Goal: Task Accomplishment & Management: Use online tool/utility

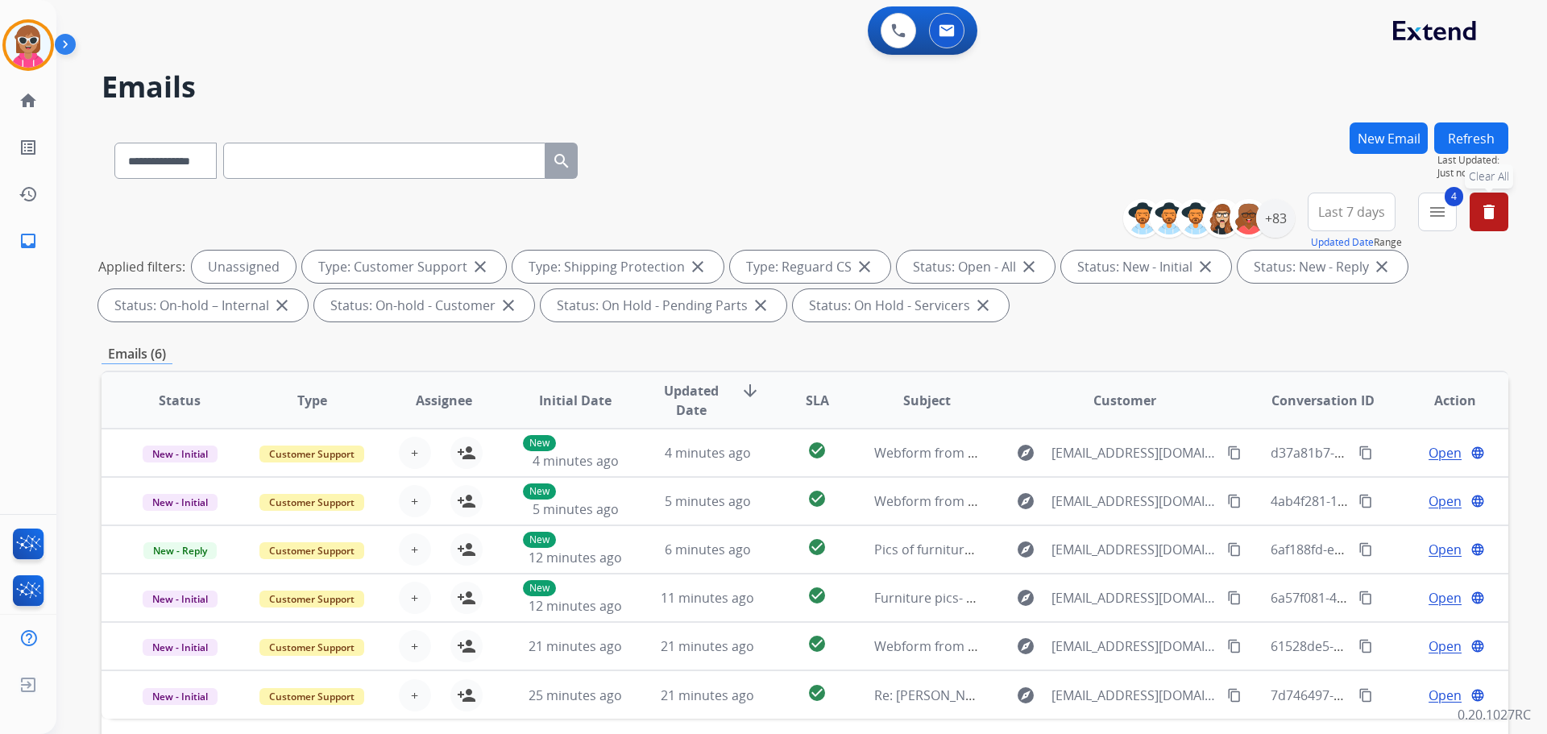
select select "**********"
click at [1470, 133] on button "Refresh" at bounding box center [1471, 137] width 74 height 31
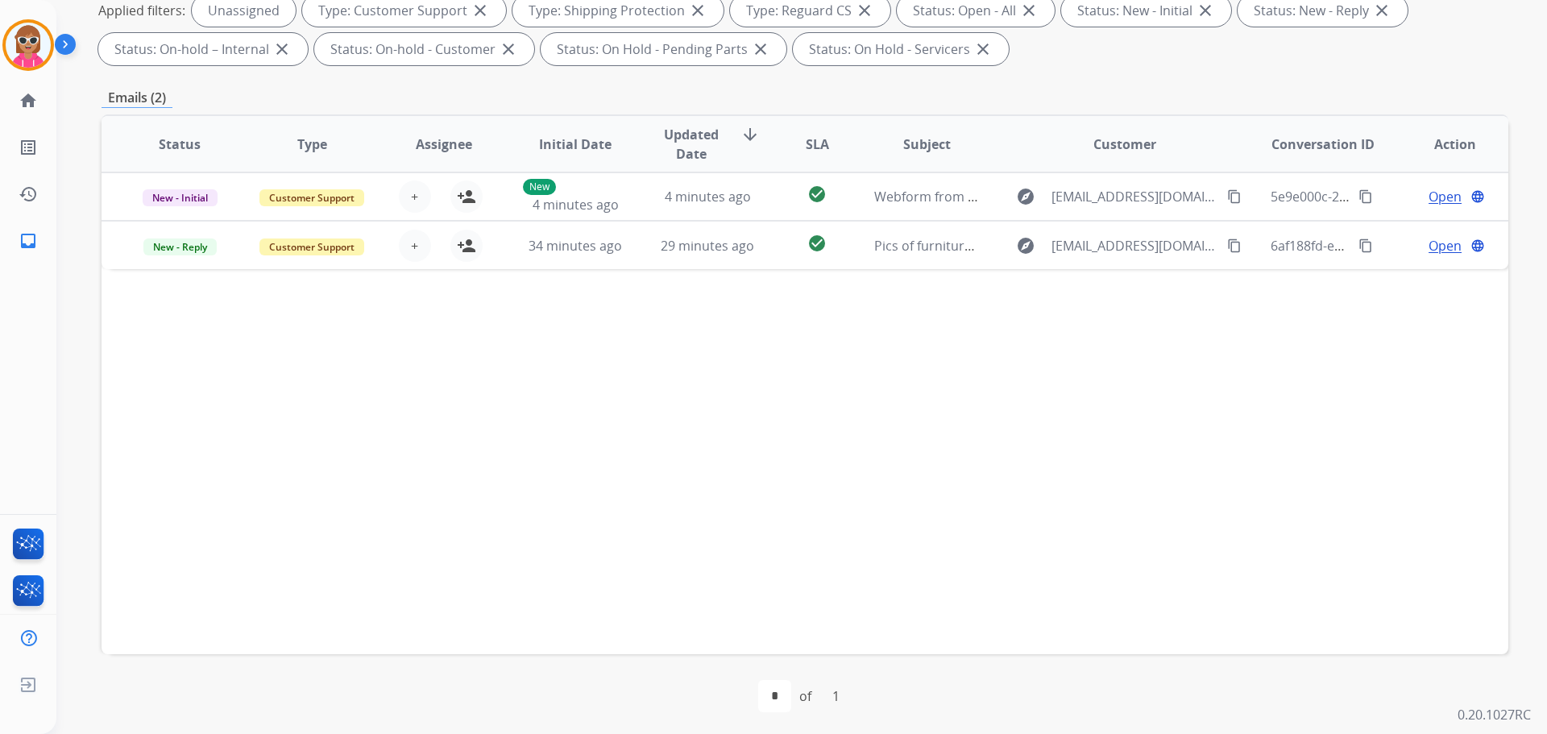
scroll to position [260, 0]
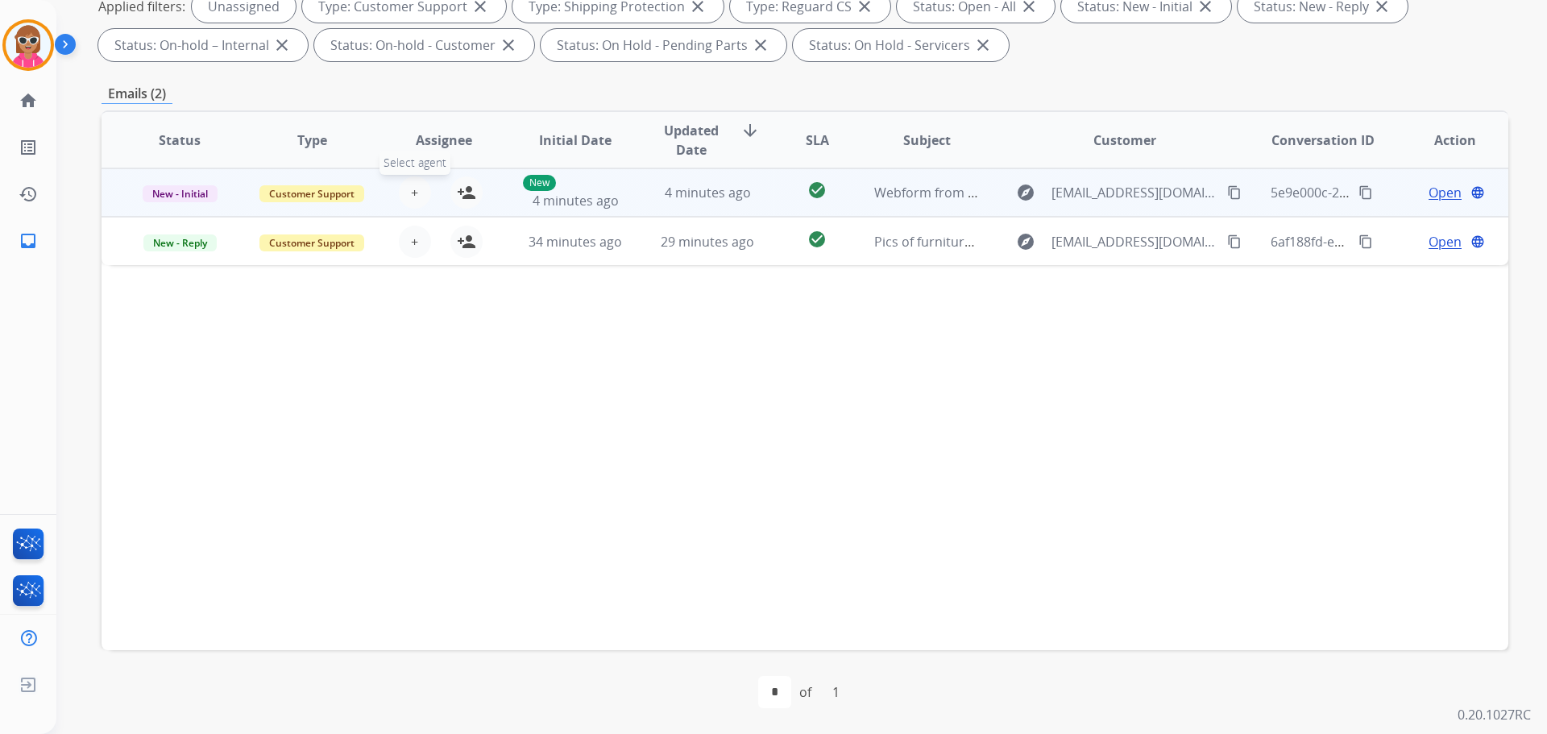
click at [417, 197] on button "+ Select agent" at bounding box center [415, 192] width 32 height 32
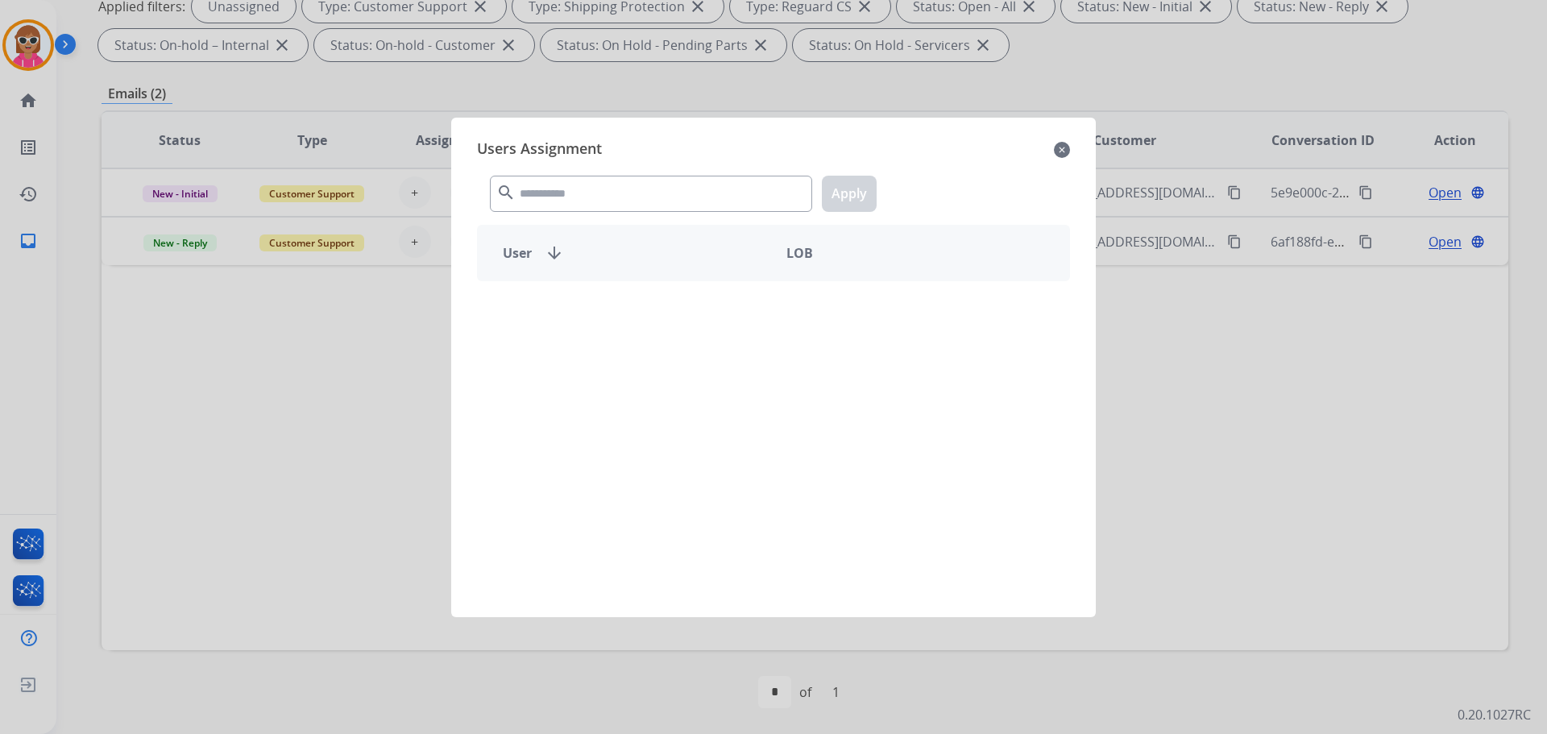
click at [569, 214] on div "search Apply" at bounding box center [773, 191] width 593 height 56
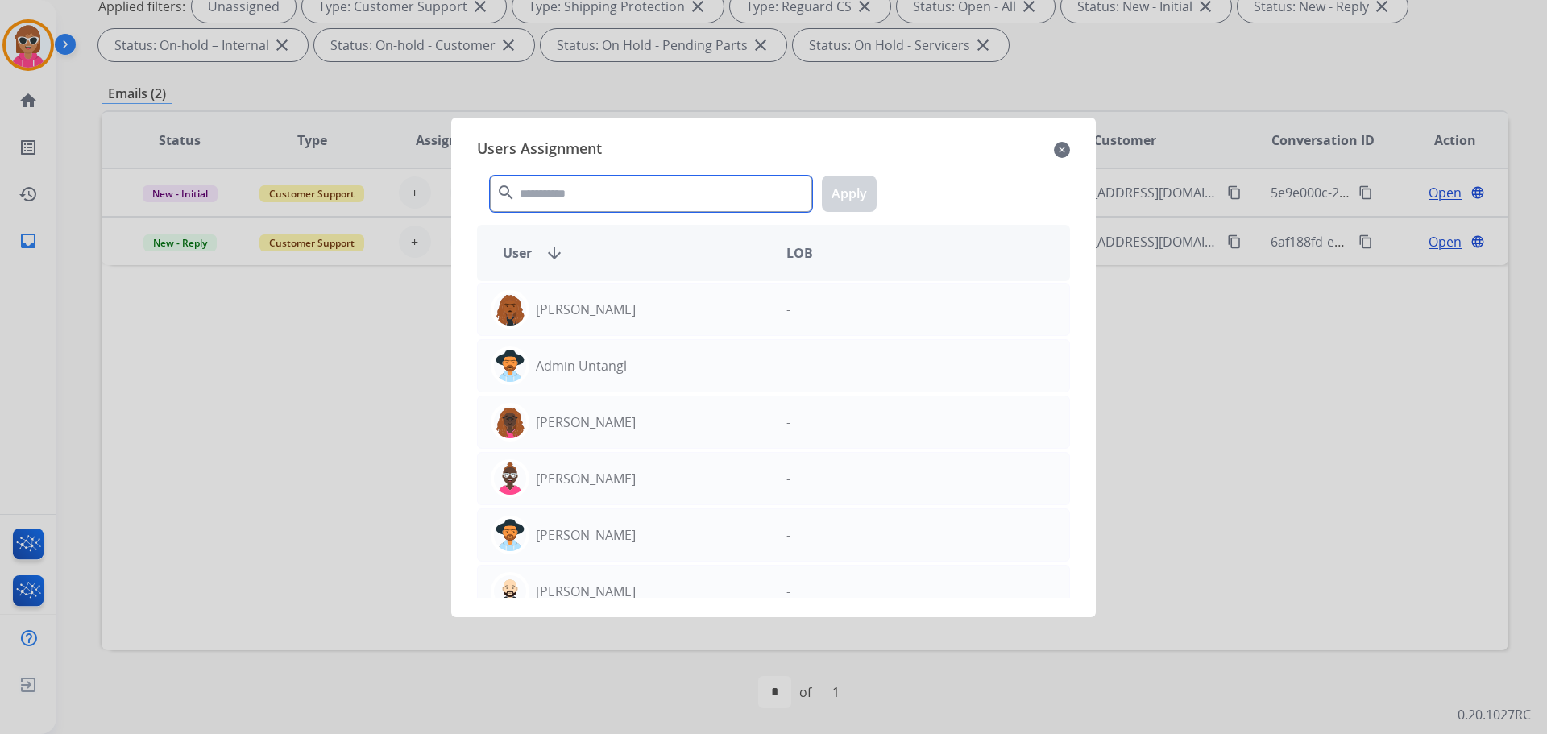
click at [574, 198] on input "text" at bounding box center [651, 194] width 322 height 36
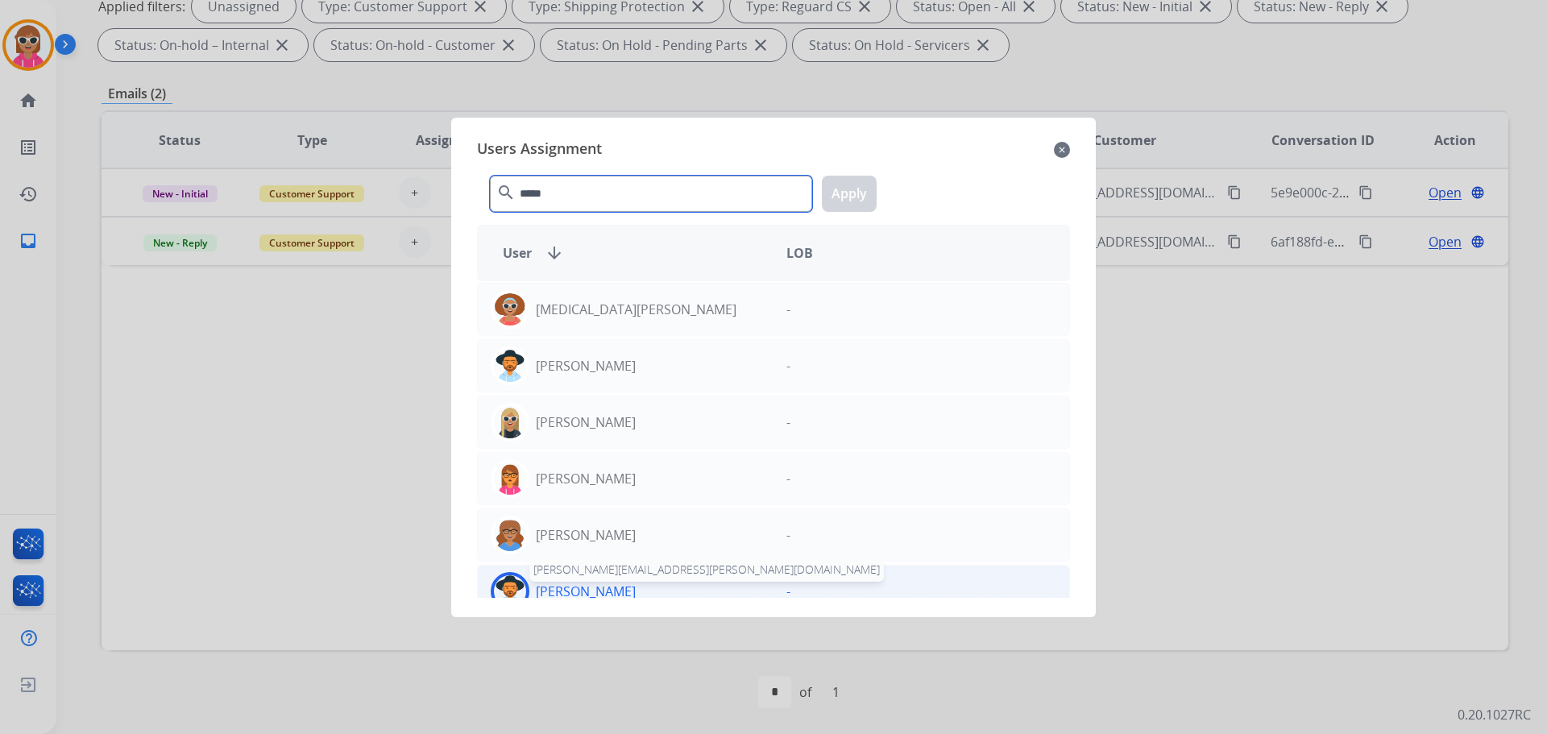
type input "*****"
click at [601, 590] on p "[PERSON_NAME]" at bounding box center [586, 591] width 100 height 19
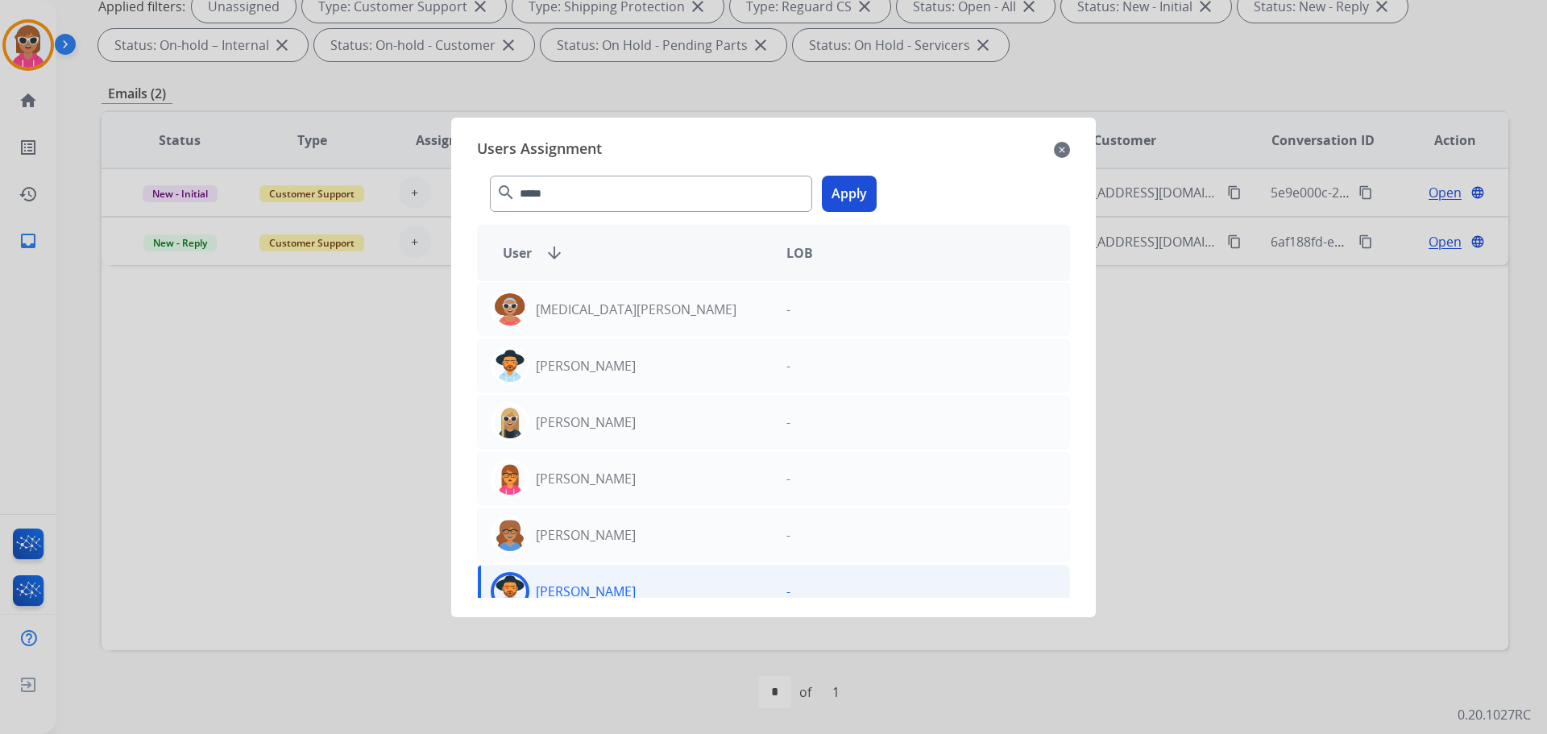
click at [855, 189] on button "Apply" at bounding box center [849, 194] width 55 height 36
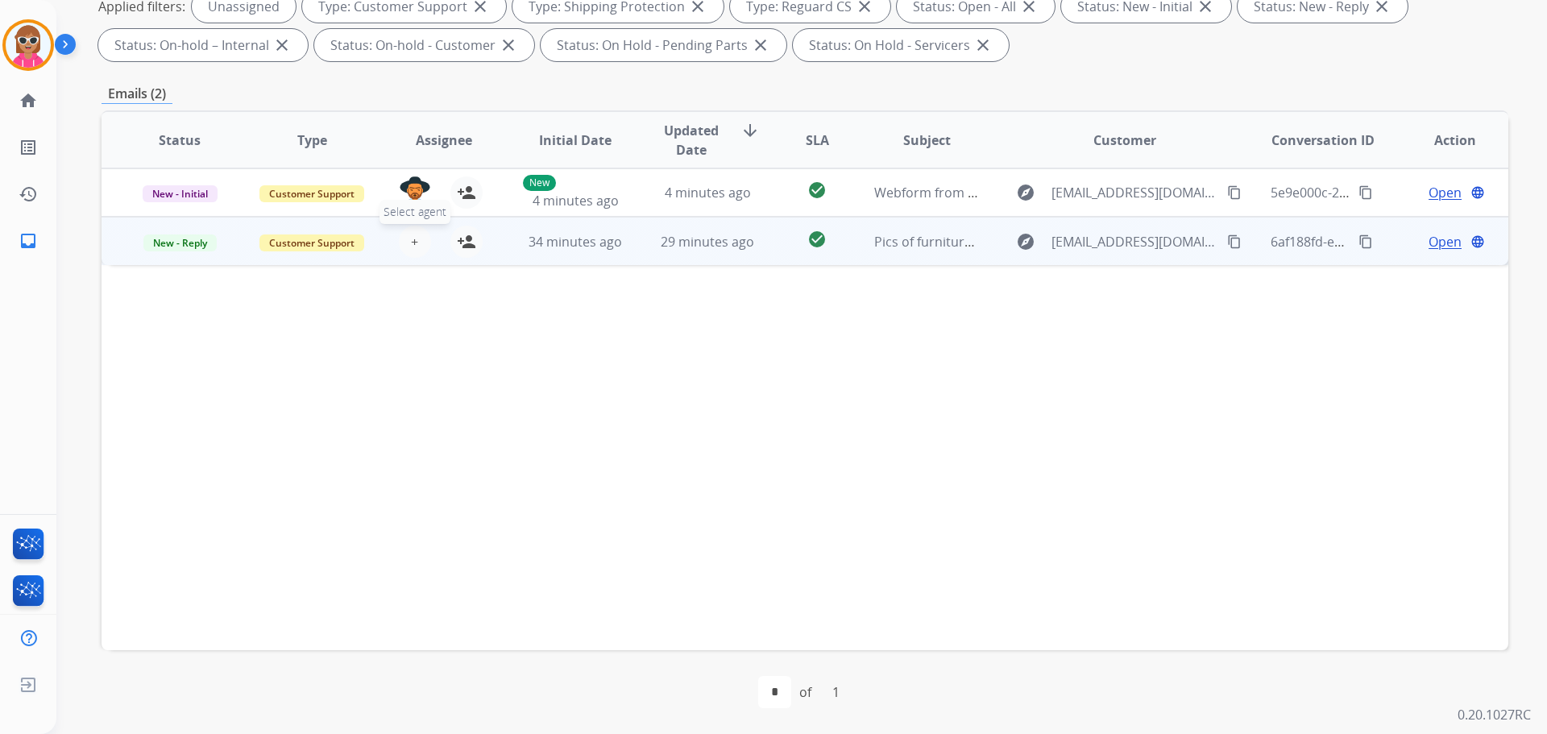
click at [414, 250] on span "+" at bounding box center [414, 241] width 7 height 19
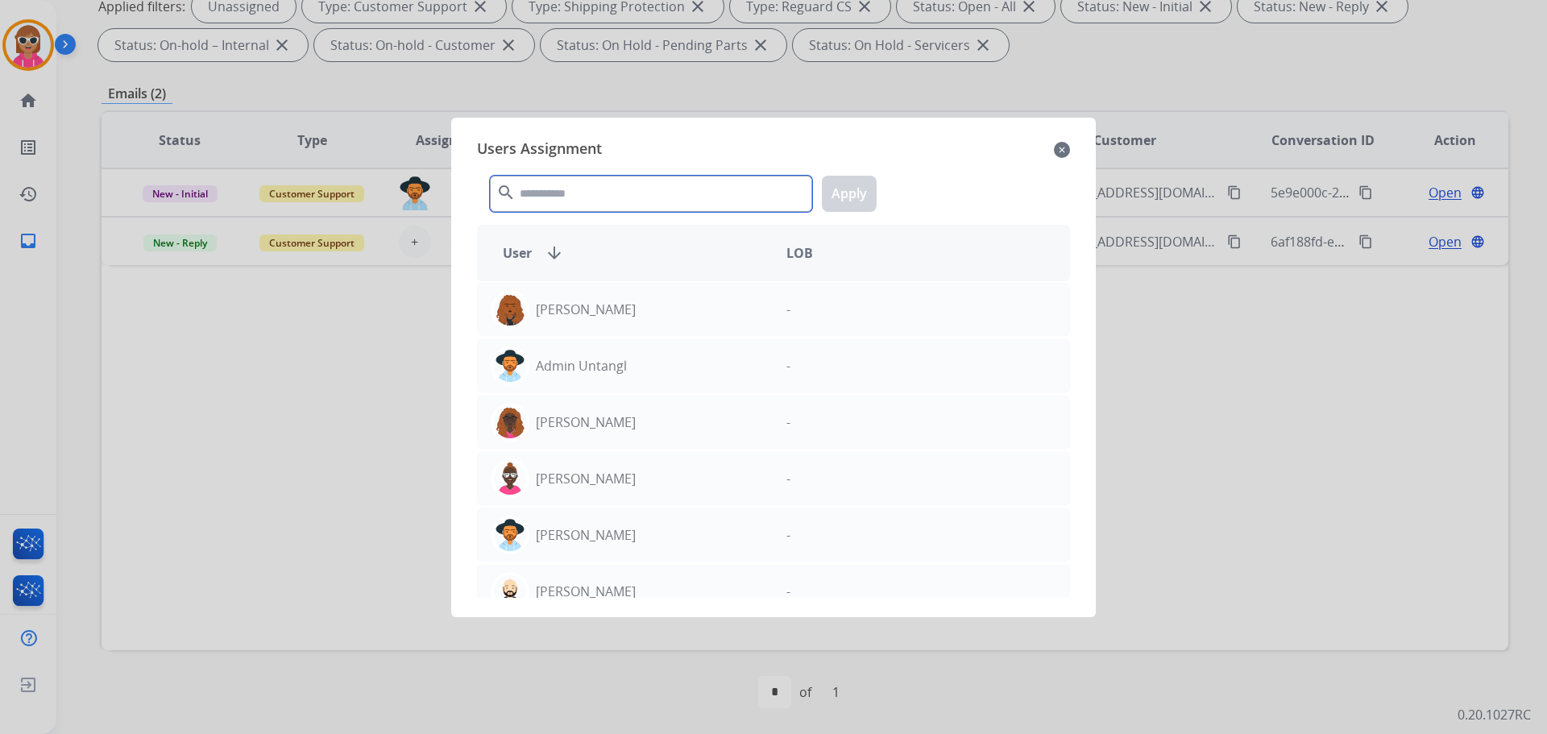
click at [566, 199] on input "text" at bounding box center [651, 194] width 322 height 36
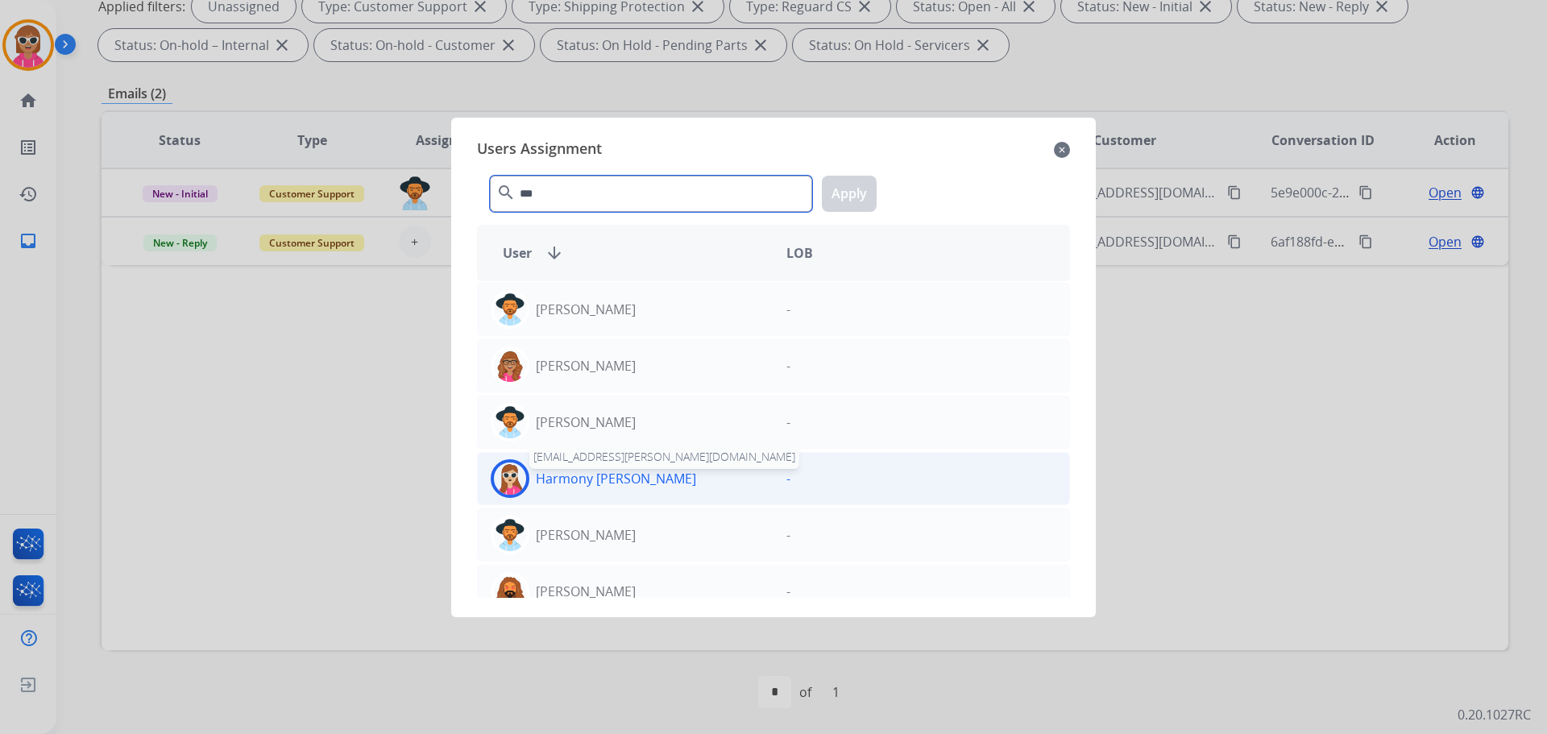
type input "***"
click at [614, 474] on p "Harmony [PERSON_NAME]" at bounding box center [616, 478] width 160 height 19
click at [845, 213] on div "*** search Apply" at bounding box center [773, 191] width 593 height 56
click at [851, 195] on button "Apply" at bounding box center [849, 194] width 55 height 36
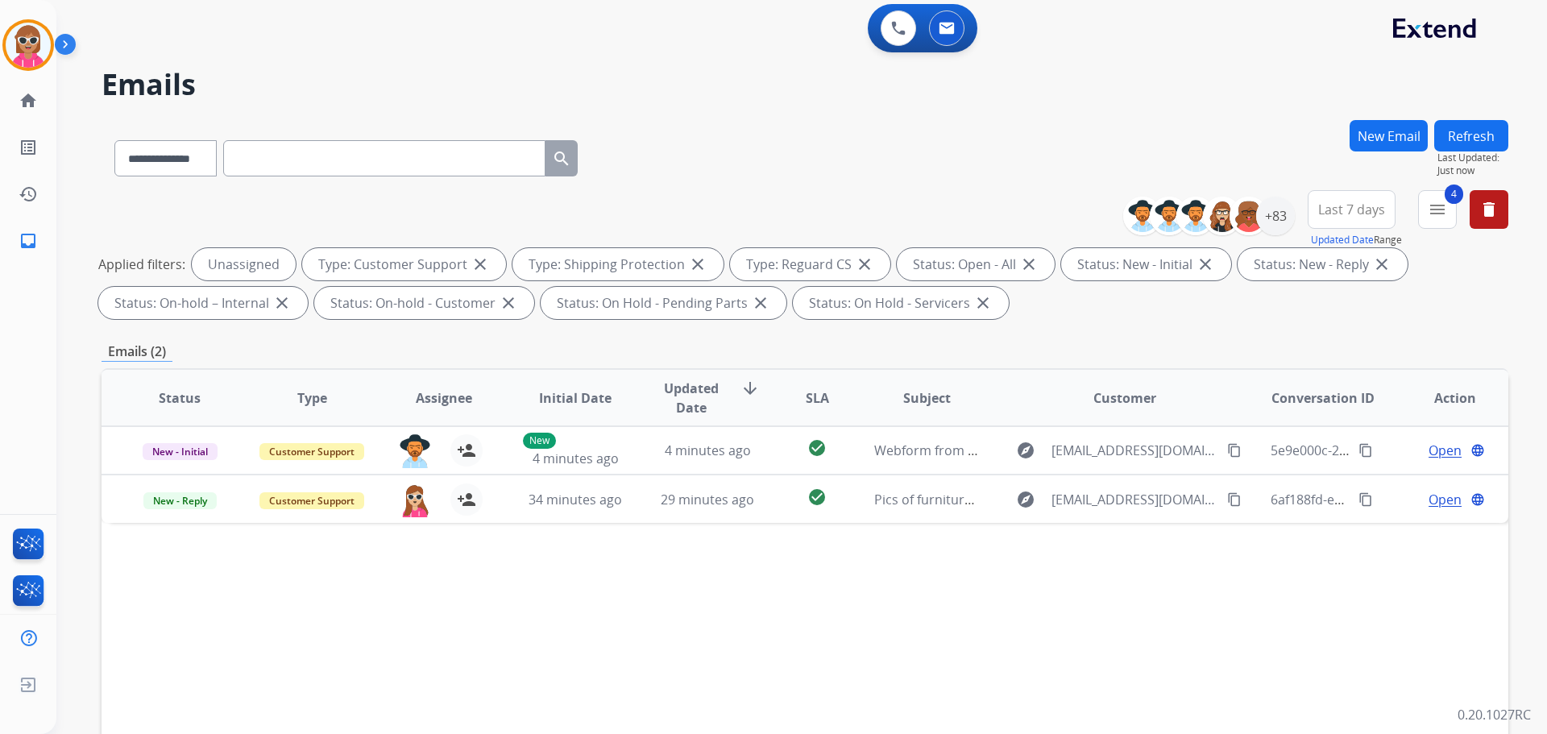
scroll to position [0, 0]
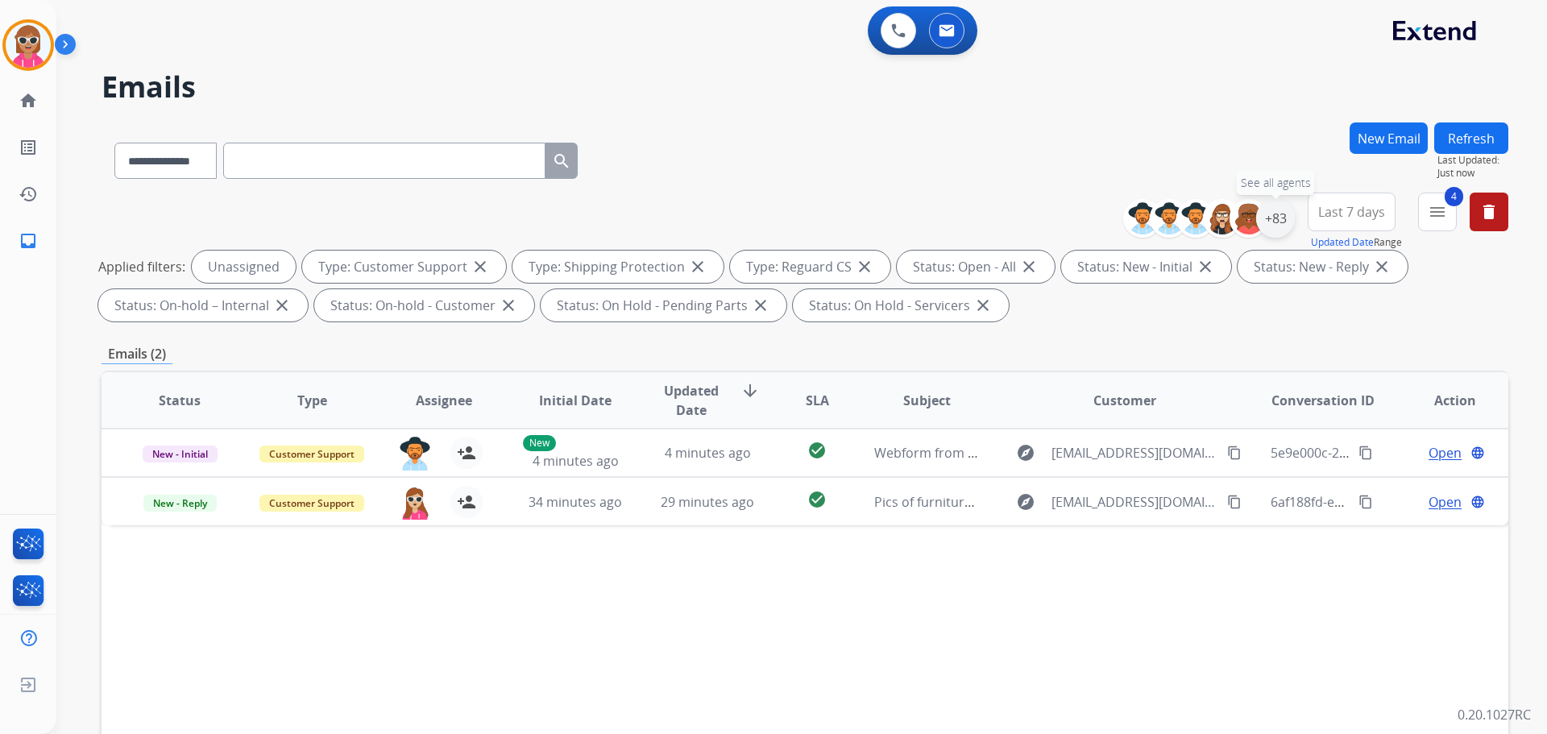
click at [1284, 215] on div "+83" at bounding box center [1275, 218] width 39 height 39
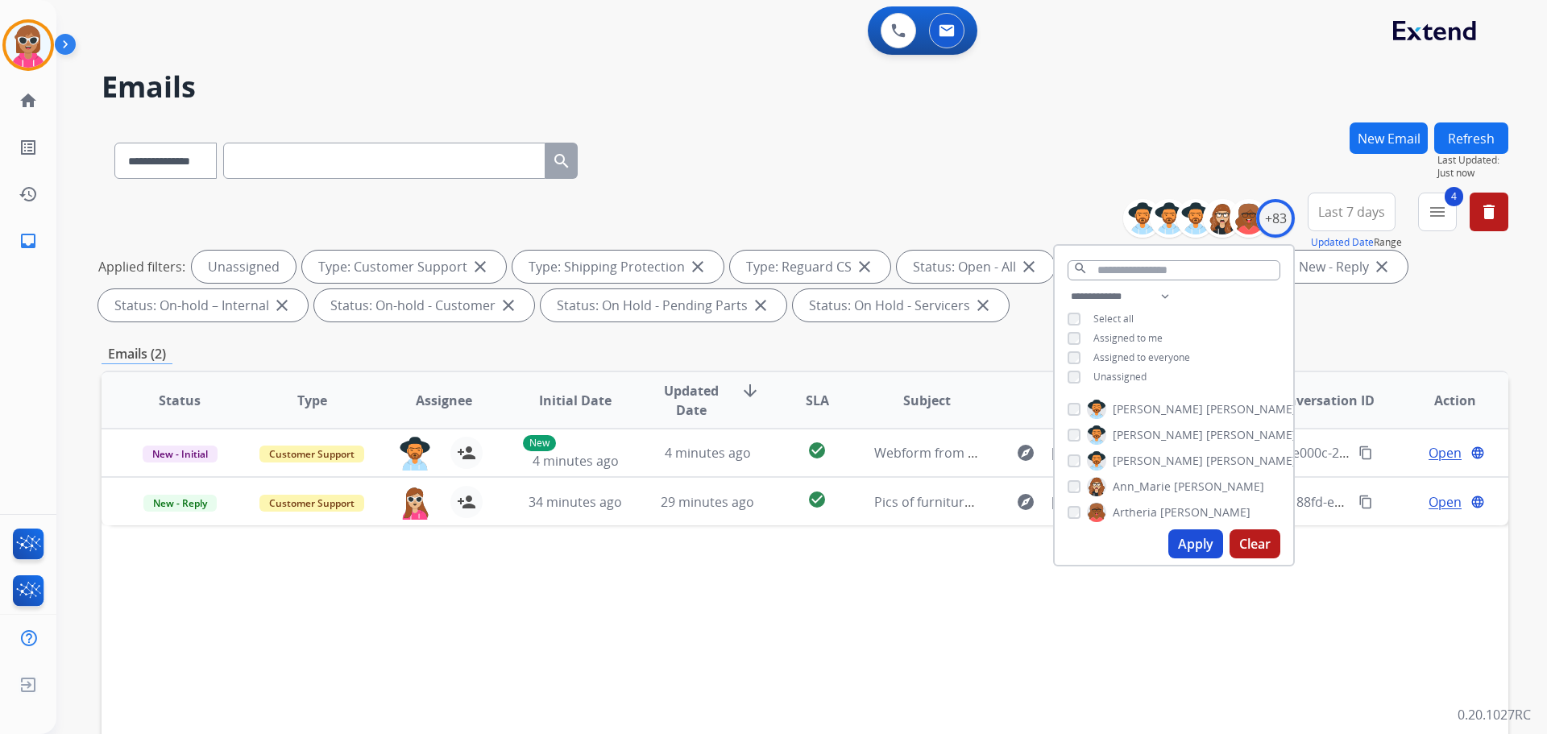
drag, startPoint x: 1122, startPoint y: 377, endPoint x: 1155, endPoint y: 322, distance: 64.7
click at [1123, 374] on span "Unassigned" at bounding box center [1119, 377] width 53 height 14
click at [1168, 296] on select "**********" at bounding box center [1123, 296] width 111 height 19
select select "**********"
click at [1068, 287] on select "**********" at bounding box center [1123, 296] width 111 height 19
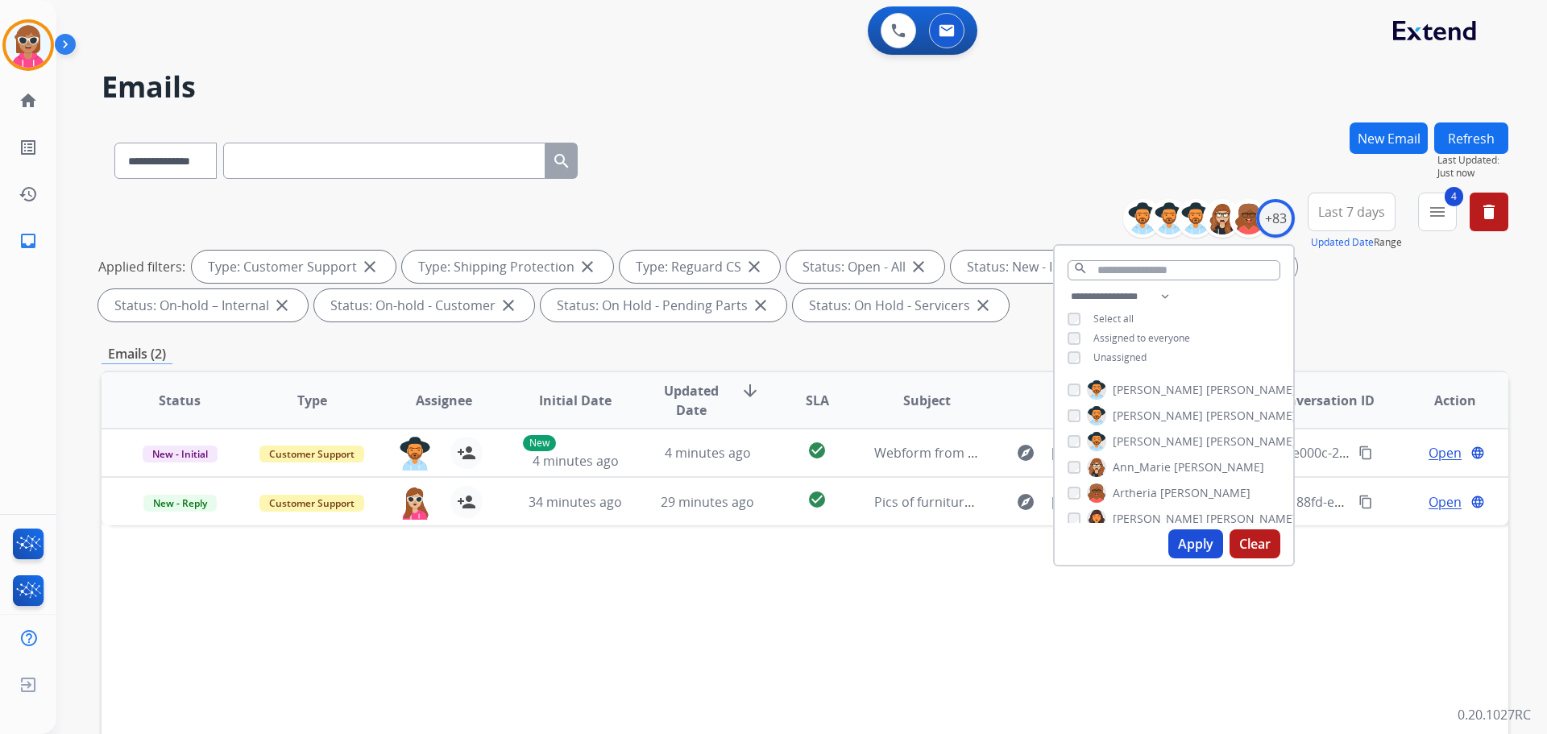
click at [1222, 321] on div "**********" at bounding box center [1174, 329] width 239 height 84
click at [1206, 385] on span "[PERSON_NAME]" at bounding box center [1251, 390] width 90 height 16
drag, startPoint x: 1152, startPoint y: 411, endPoint x: 1152, endPoint y: 425, distance: 13.7
click at [1150, 413] on span "[PERSON_NAME]" at bounding box center [1158, 416] width 90 height 16
click at [1150, 436] on span "Ann_Marie" at bounding box center [1142, 442] width 58 height 16
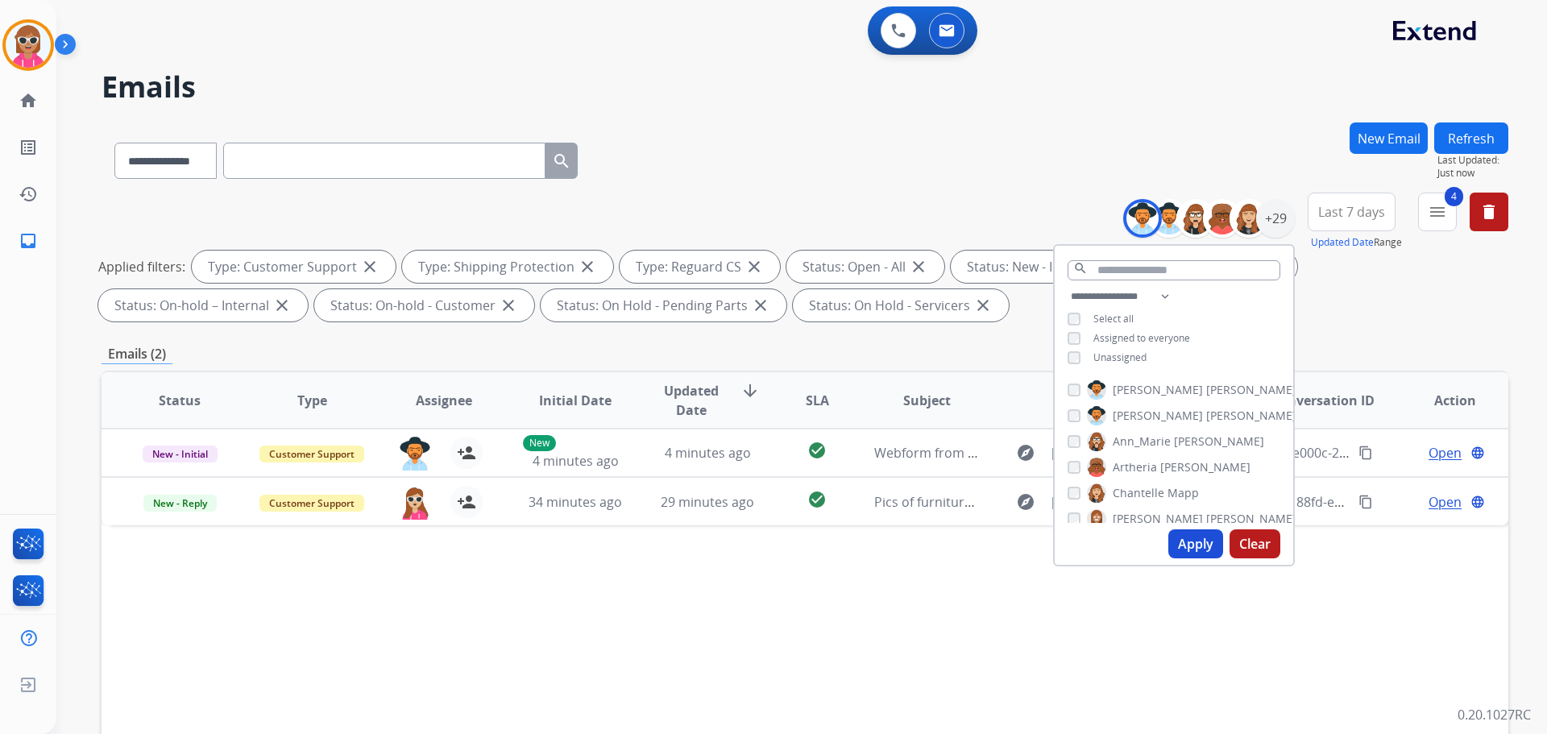
click at [1150, 417] on span "[PERSON_NAME]" at bounding box center [1158, 416] width 90 height 16
click at [1143, 443] on span "Ann_Marie" at bounding box center [1142, 442] width 58 height 16
click at [1149, 475] on label "[PERSON_NAME]" at bounding box center [1169, 467] width 164 height 19
click at [1148, 495] on span "Chantelle" at bounding box center [1139, 493] width 52 height 16
click at [1145, 492] on span "Chantelle" at bounding box center [1139, 493] width 52 height 16
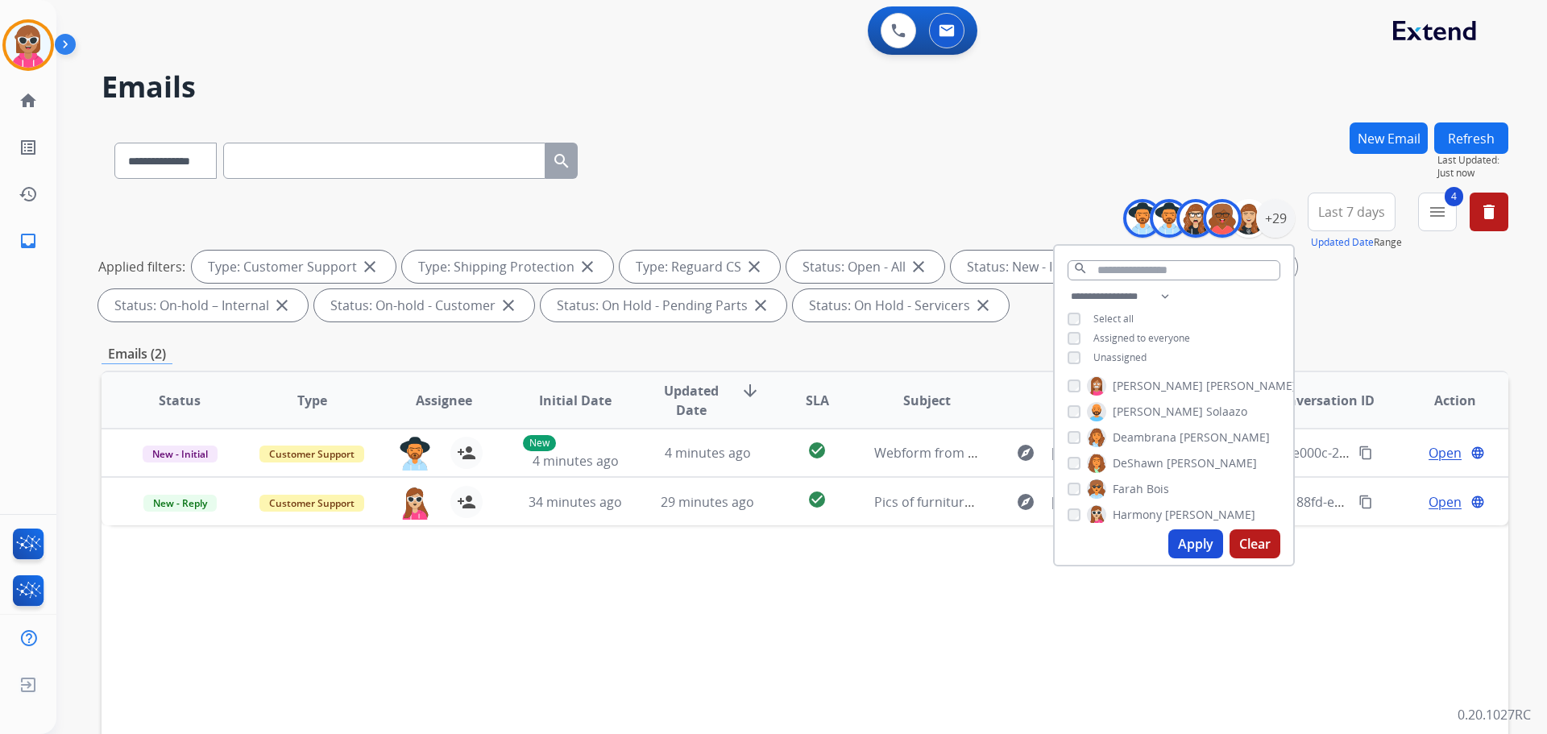
scroll to position [161, 0]
drag, startPoint x: 1141, startPoint y: 458, endPoint x: 1142, endPoint y: 468, distance: 10.5
click at [1141, 459] on label "Farah Bois" at bounding box center [1128, 460] width 82 height 19
click at [1142, 493] on label "Harmony [PERSON_NAME]" at bounding box center [1171, 486] width 168 height 19
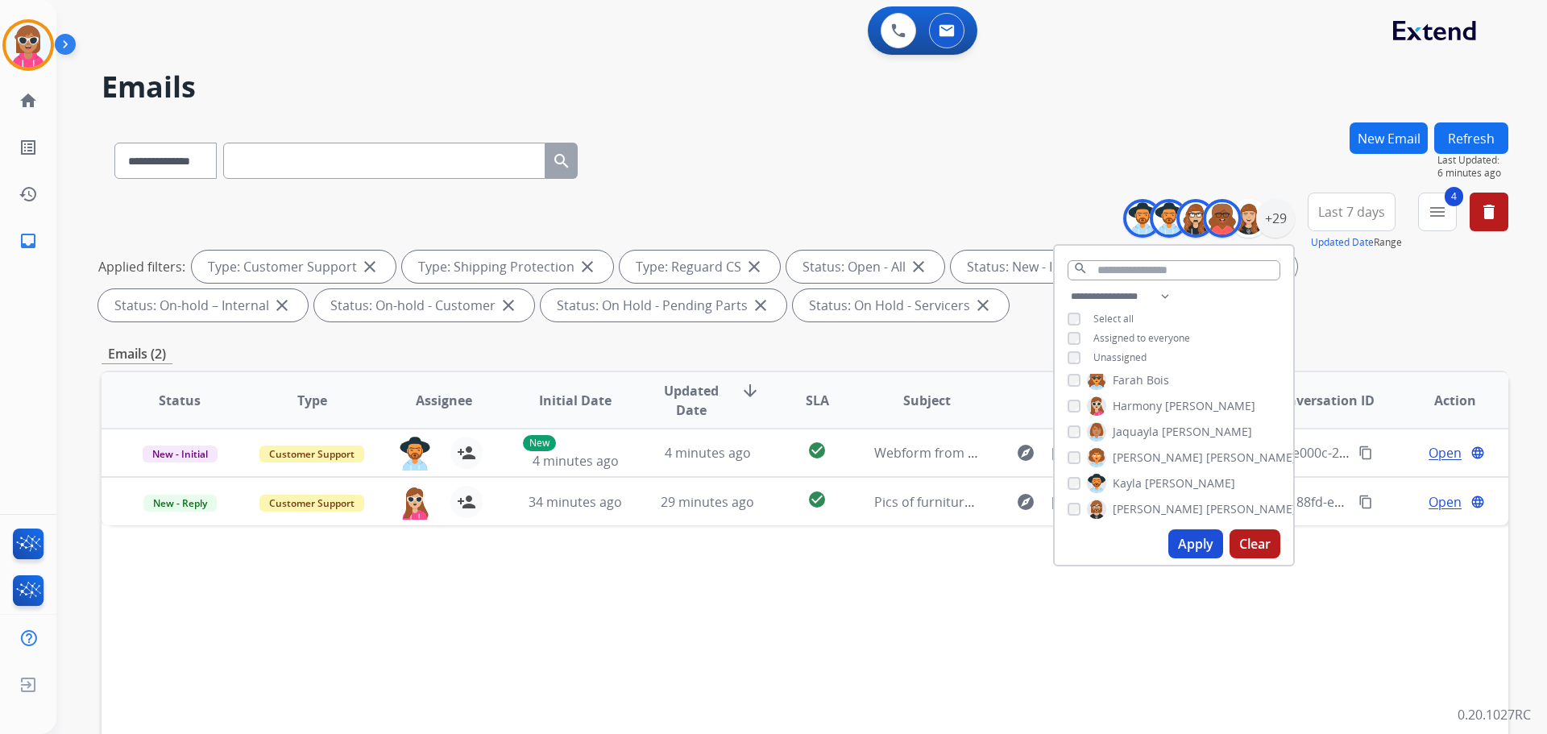
click at [1147, 439] on label "[PERSON_NAME]" at bounding box center [1169, 431] width 165 height 19
click at [1206, 457] on span "[PERSON_NAME]" at bounding box center [1251, 458] width 90 height 16
click at [1166, 482] on span "[PERSON_NAME]" at bounding box center [1190, 483] width 90 height 16
drag, startPoint x: 1146, startPoint y: 515, endPoint x: 1146, endPoint y: 506, distance: 8.9
click at [1206, 510] on span "[PERSON_NAME]" at bounding box center [1251, 509] width 90 height 16
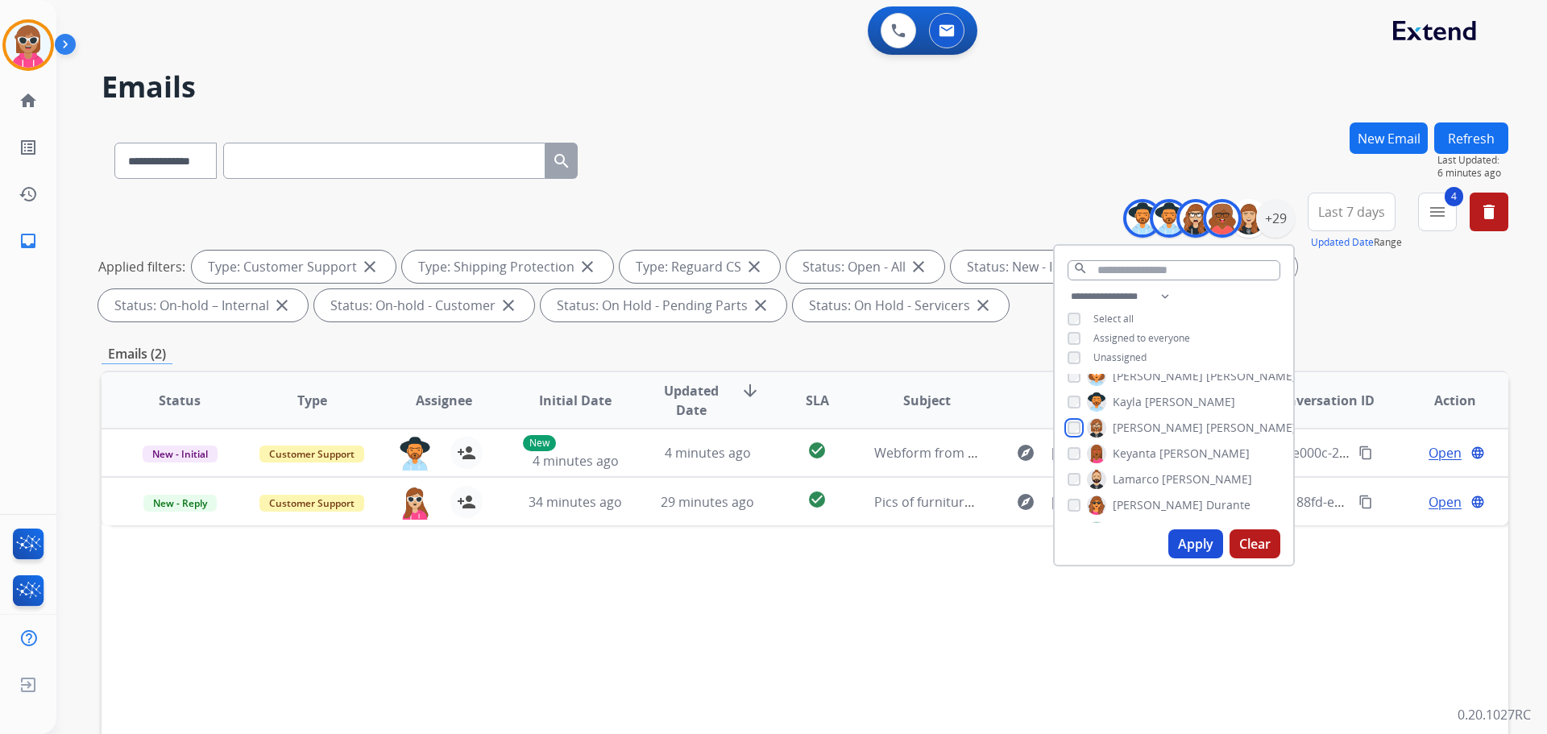
scroll to position [322, 0]
click at [1129, 439] on div "[PERSON_NAME] [PERSON_NAME] [PERSON_NAME] [PERSON_NAME] [PERSON_NAME] [PERSON_N…" at bounding box center [1174, 448] width 239 height 149
click at [1130, 456] on span "Keyanta" at bounding box center [1135, 454] width 44 height 16
drag, startPoint x: 1134, startPoint y: 473, endPoint x: 1133, endPoint y: 481, distance: 8.1
click at [1131, 473] on span "Lamarco" at bounding box center [1136, 480] width 46 height 16
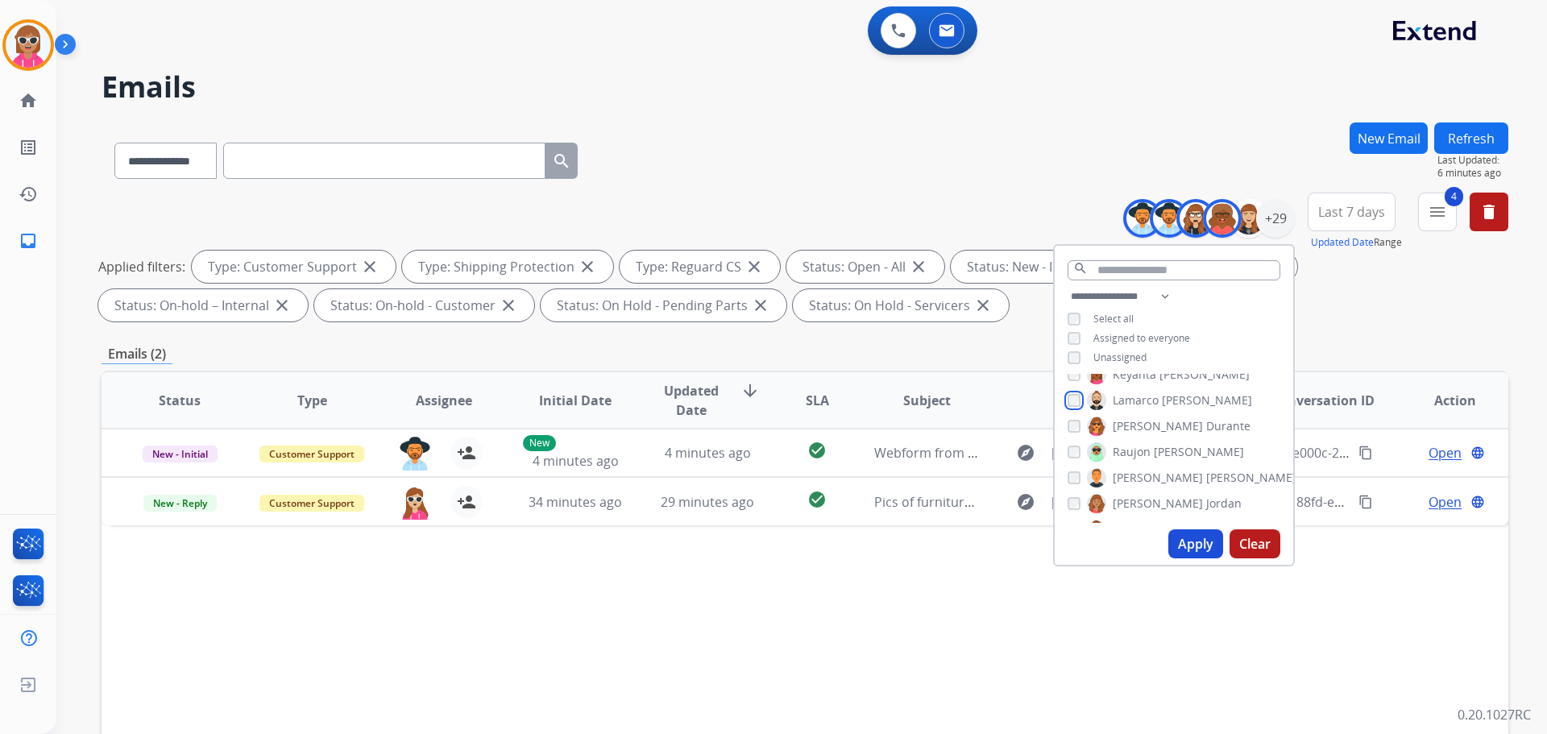
scroll to position [403, 0]
click at [1137, 458] on label "[PERSON_NAME]" at bounding box center [1165, 451] width 157 height 19
click at [1147, 497] on span "[PERSON_NAME]" at bounding box center [1158, 503] width 90 height 16
click at [1142, 442] on span "Shqnetta" at bounding box center [1137, 448] width 49 height 16
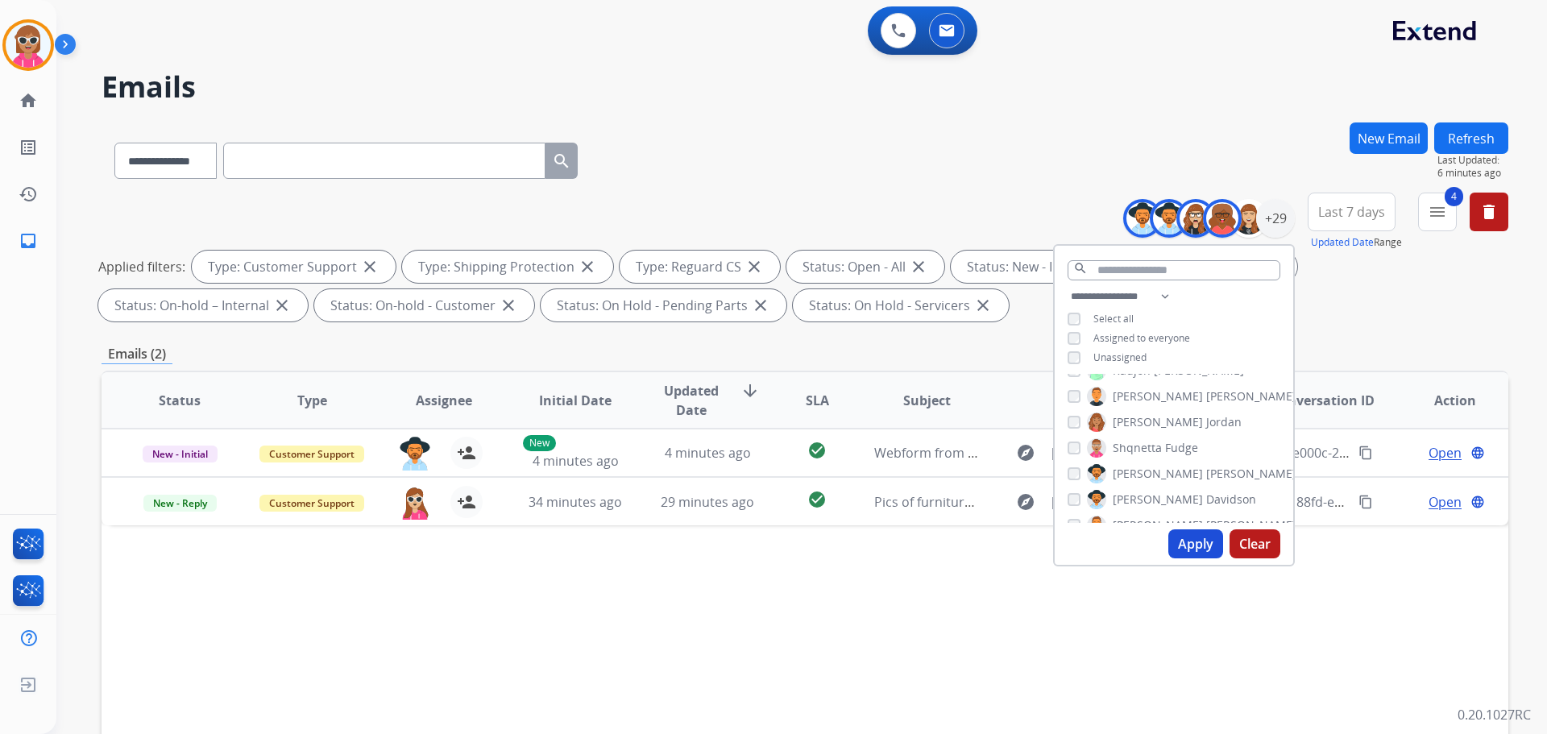
drag, startPoint x: 1145, startPoint y: 470, endPoint x: 1142, endPoint y: 485, distance: 15.6
click at [1144, 471] on span "[PERSON_NAME]" at bounding box center [1158, 474] width 90 height 16
click at [1206, 395] on span "[PERSON_NAME]" at bounding box center [1251, 399] width 90 height 16
click at [1150, 424] on span "Tyquanda" at bounding box center [1140, 425] width 54 height 16
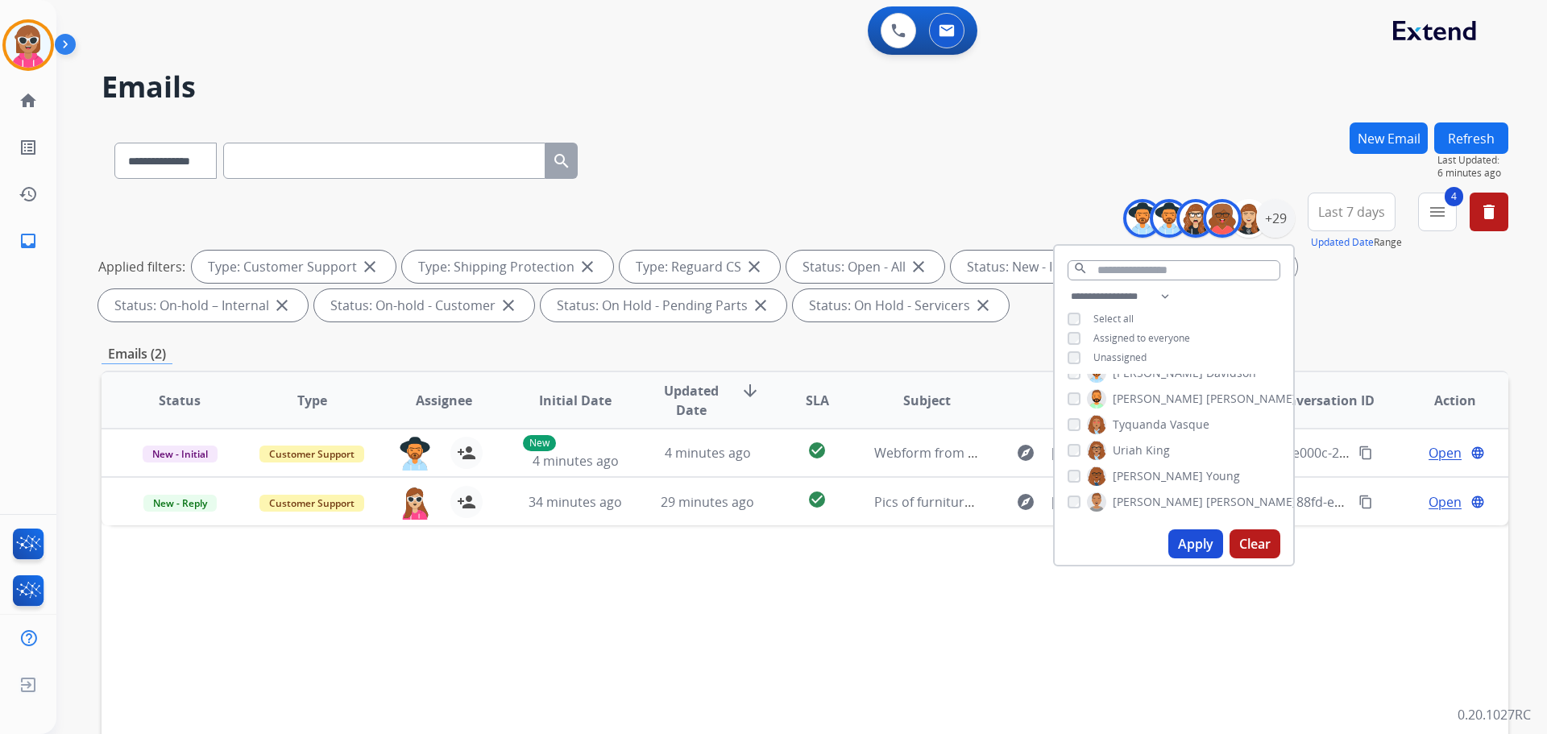
click at [1145, 417] on span "Tyquanda" at bounding box center [1140, 425] width 54 height 16
click at [1206, 402] on span "[PERSON_NAME]" at bounding box center [1251, 399] width 90 height 16
click at [1146, 452] on span "King" at bounding box center [1158, 450] width 24 height 16
click at [1151, 503] on span "[PERSON_NAME]" at bounding box center [1158, 502] width 90 height 16
click at [1172, 467] on div "[PERSON_NAME] [PERSON_NAME] [PERSON_NAME] [PERSON_NAME] [PERSON_NAME] [PERSON_N…" at bounding box center [1174, 448] width 239 height 149
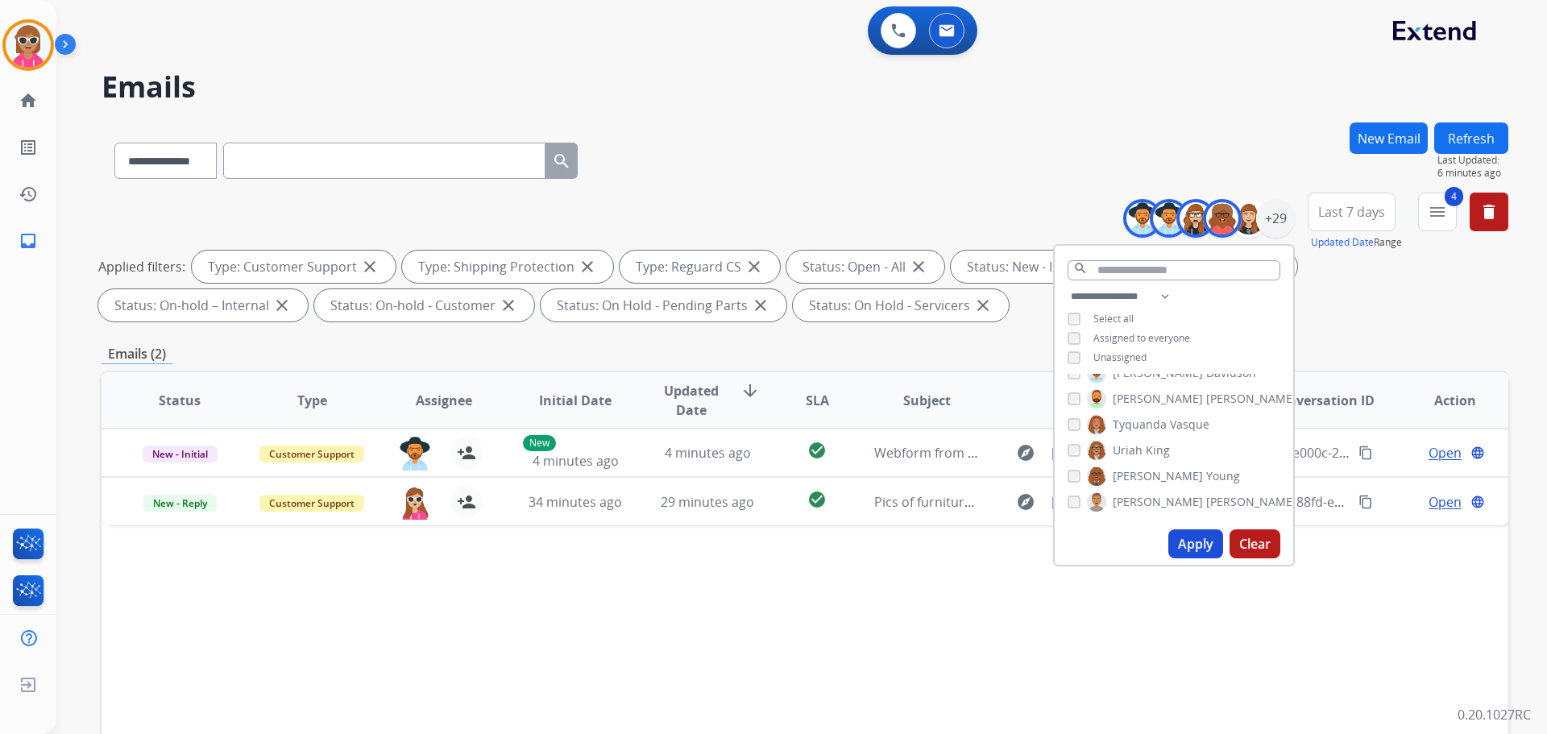
click at [1206, 468] on span "Young" at bounding box center [1223, 476] width 34 height 16
click at [1197, 541] on button "Apply" at bounding box center [1195, 543] width 55 height 29
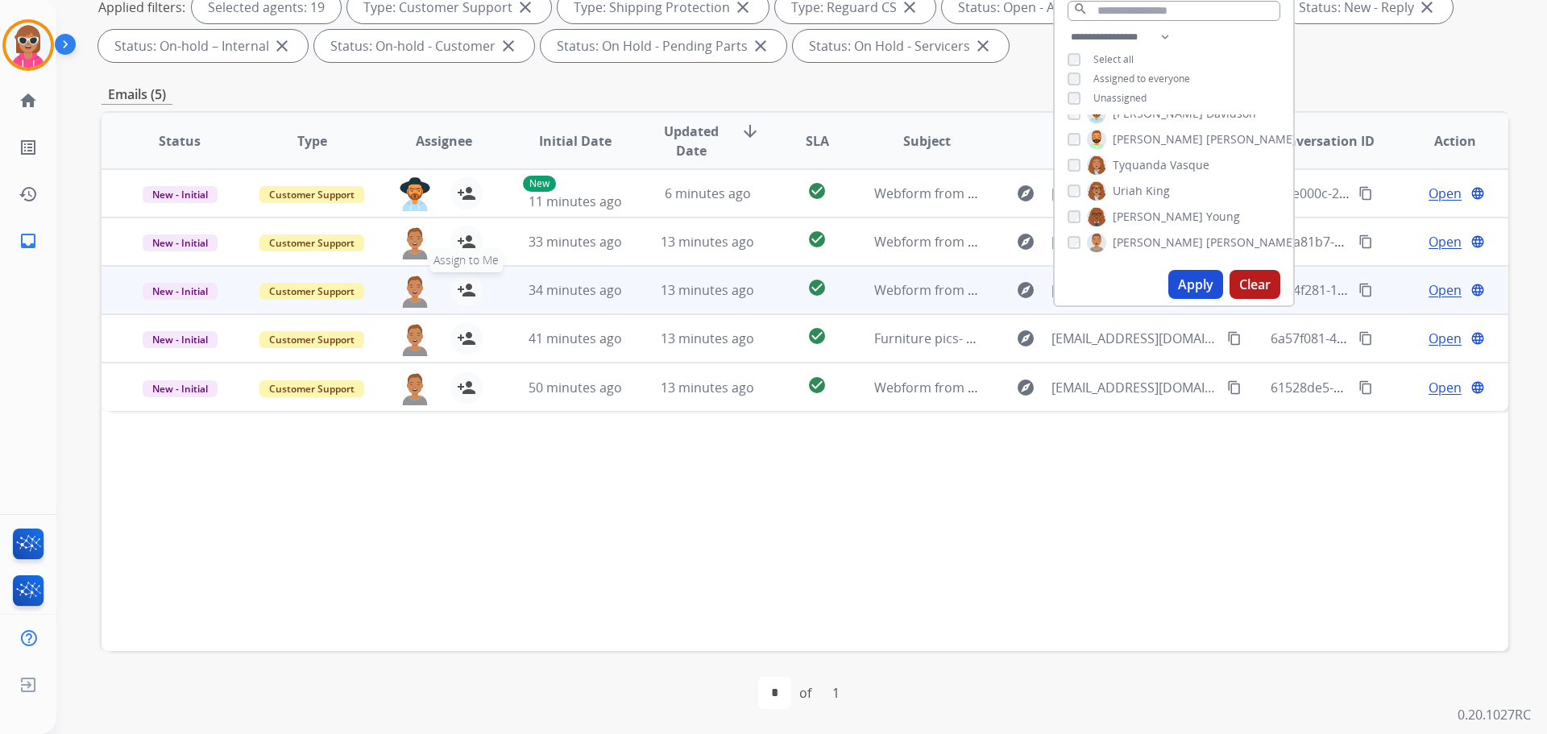
scroll to position [260, 0]
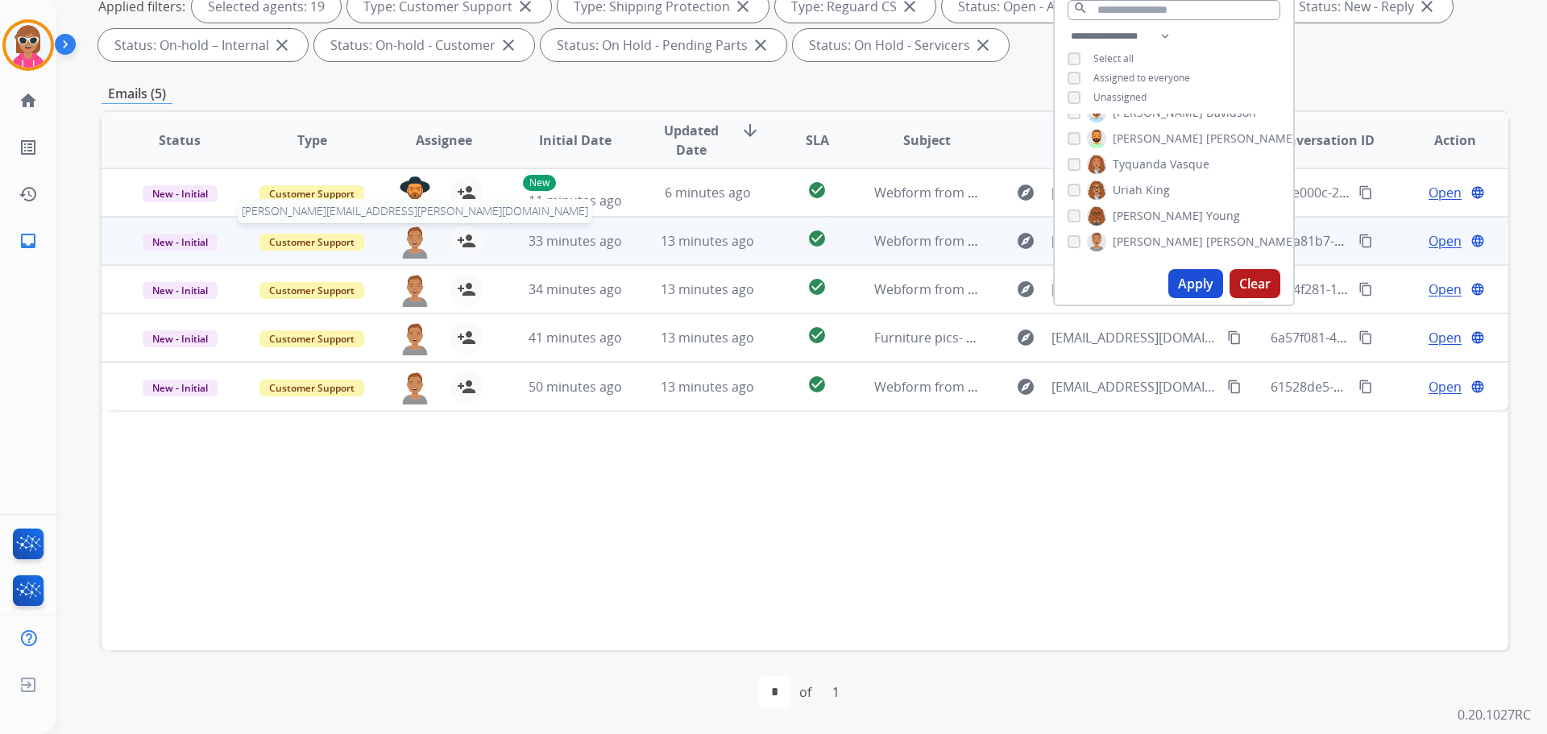
click at [412, 245] on img at bounding box center [415, 242] width 32 height 34
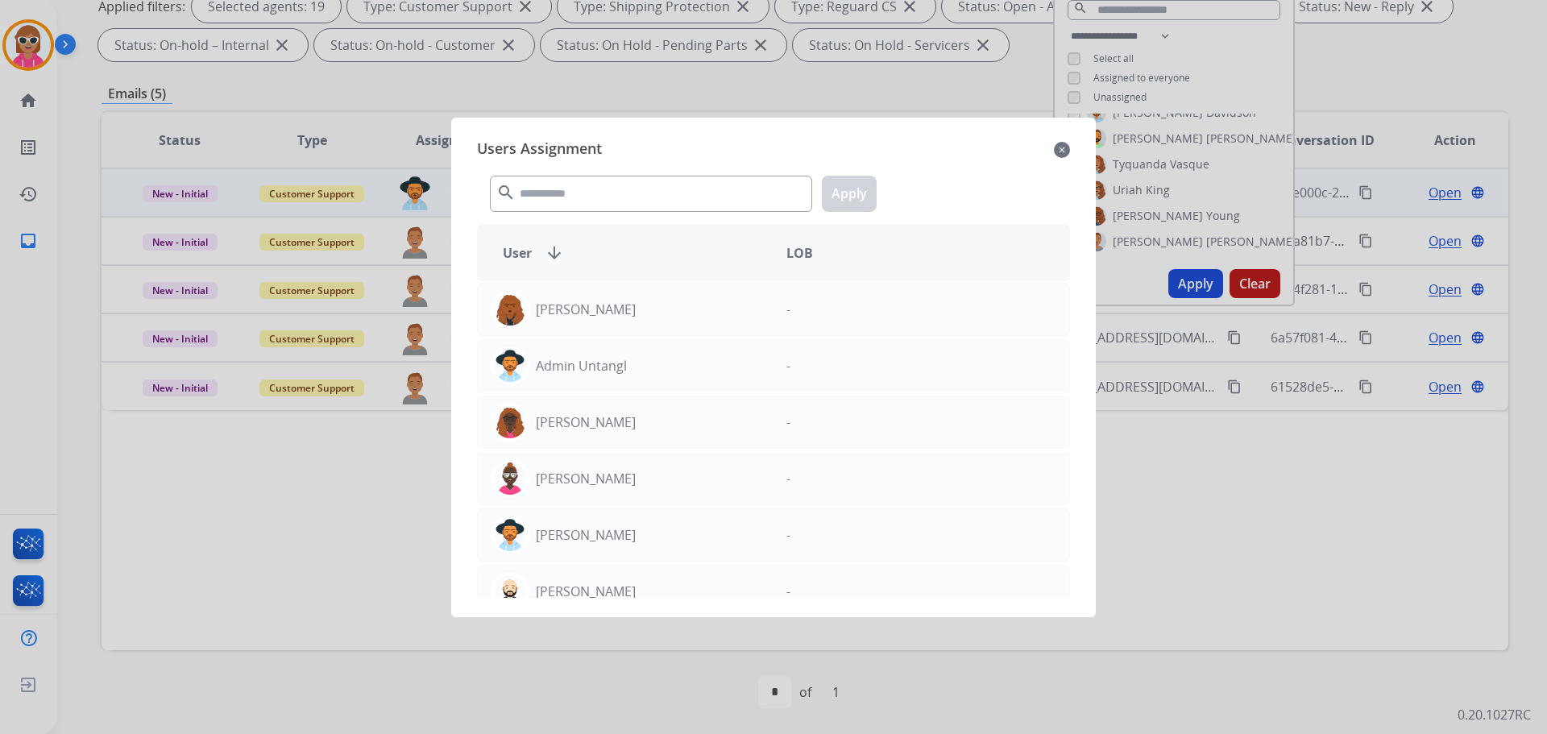
drag, startPoint x: 315, startPoint y: 446, endPoint x: 1125, endPoint y: 188, distance: 849.9
click at [317, 443] on div at bounding box center [773, 367] width 1547 height 734
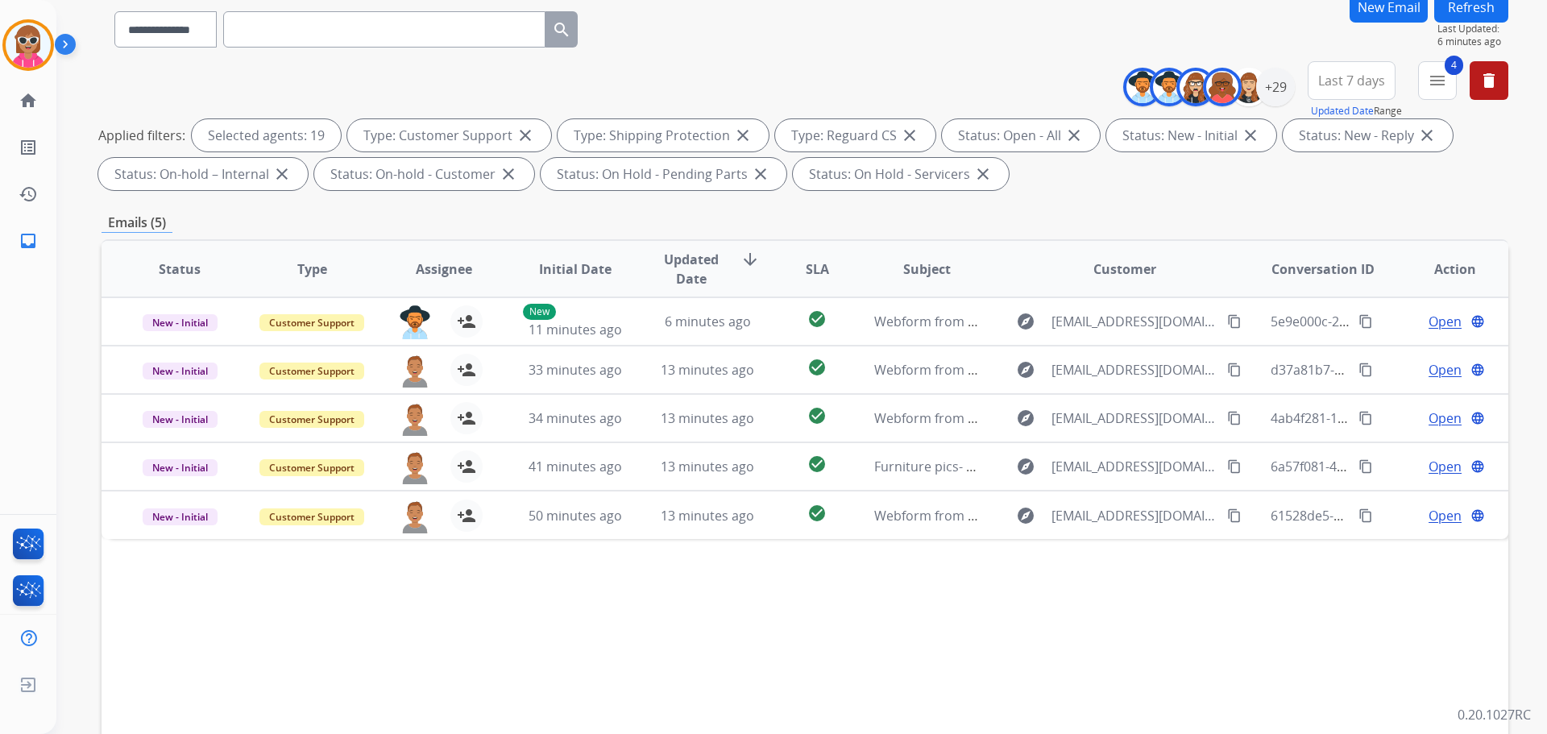
scroll to position [19, 0]
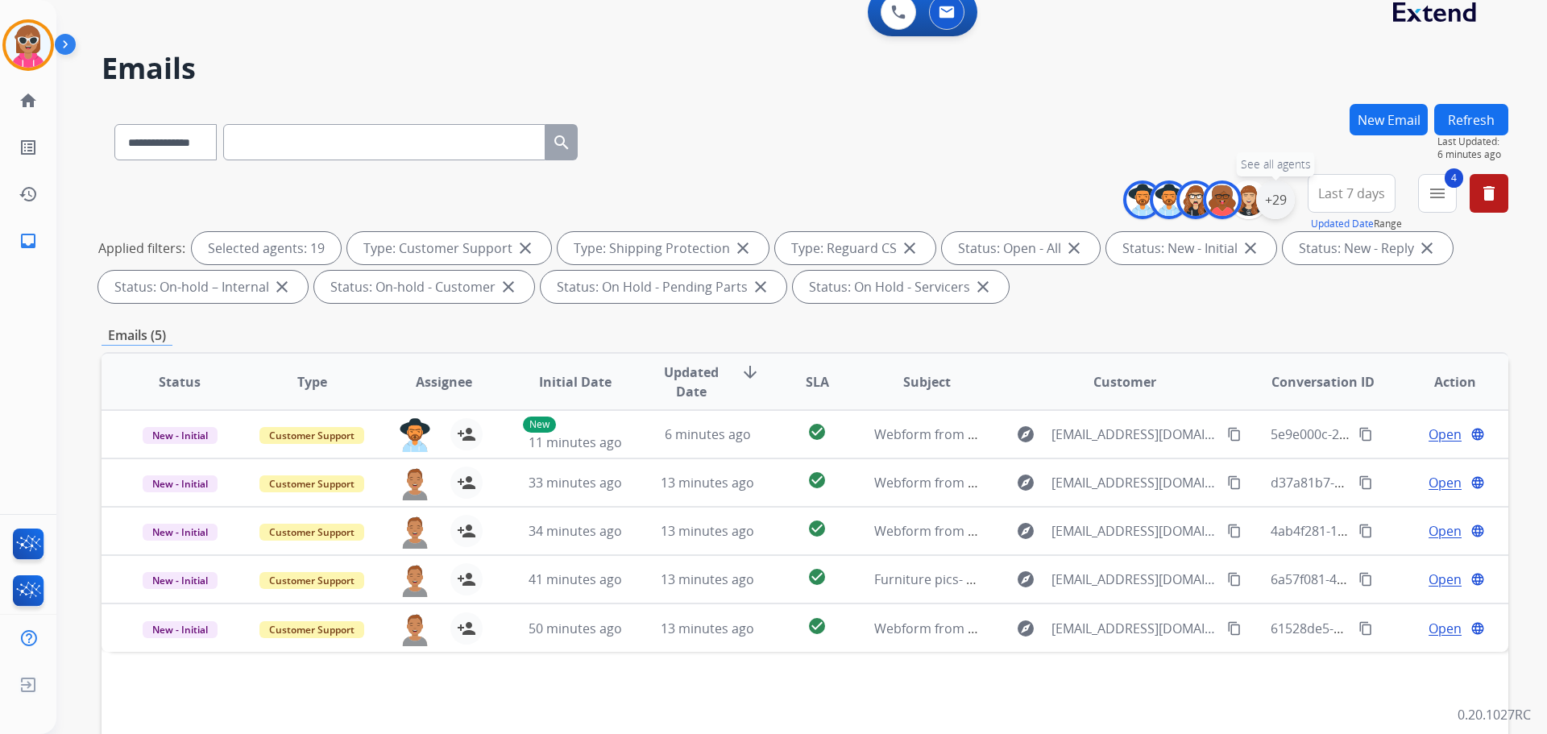
click at [1280, 204] on div "+29" at bounding box center [1275, 199] width 39 height 39
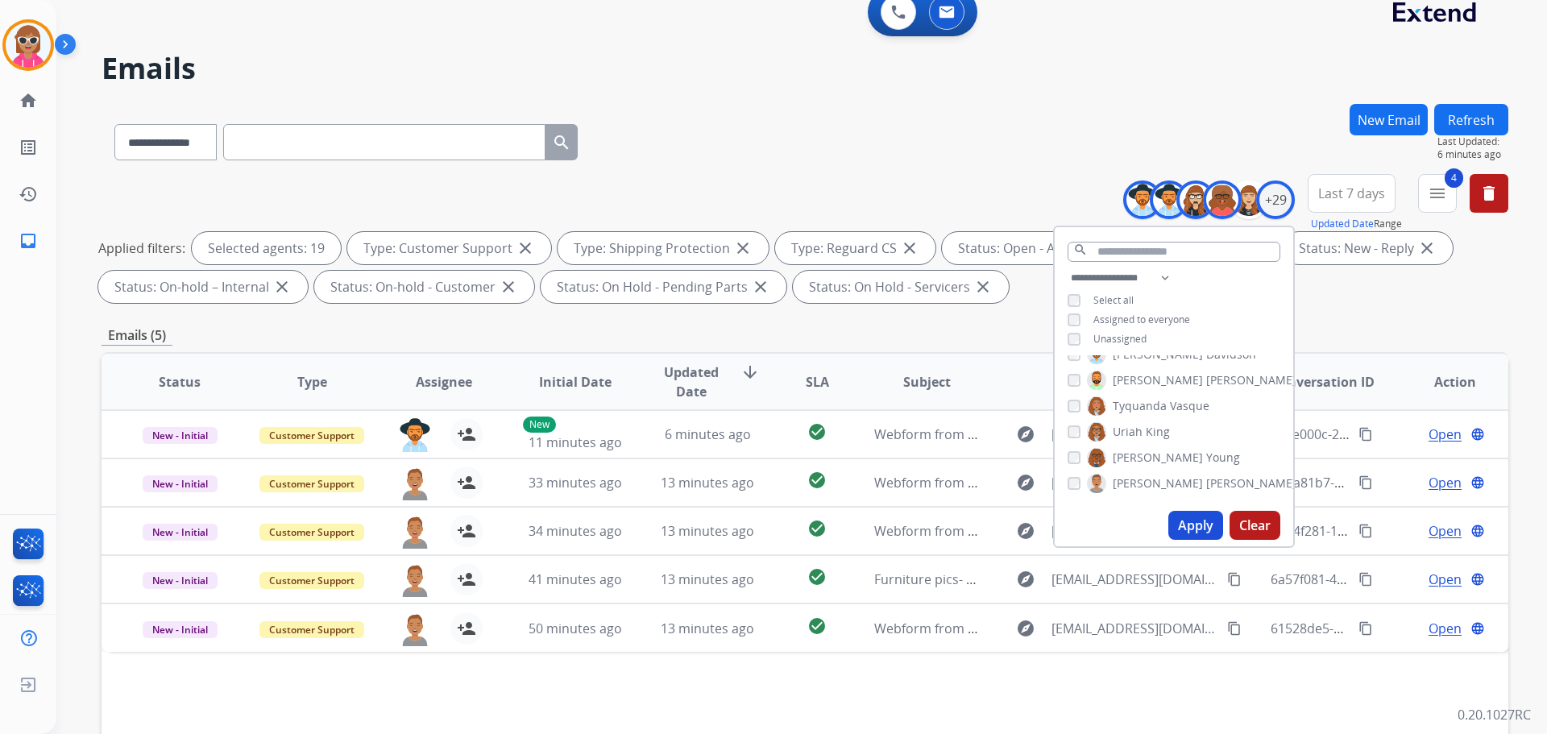
click at [1146, 428] on span "King" at bounding box center [1158, 432] width 24 height 16
click at [1140, 425] on label "[PERSON_NAME]" at bounding box center [1128, 431] width 83 height 19
click at [1201, 538] on button "Apply" at bounding box center [1195, 525] width 55 height 29
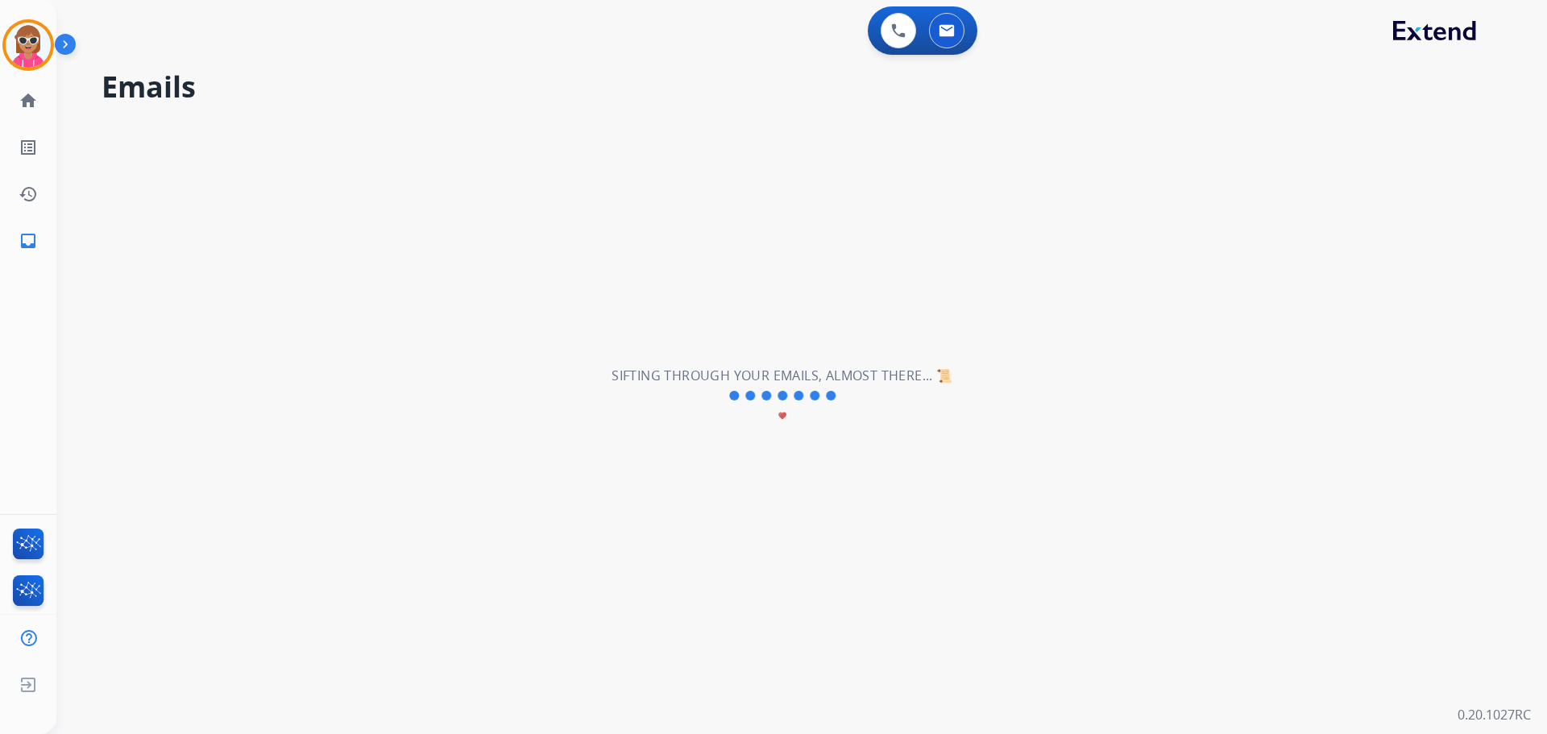
scroll to position [0, 0]
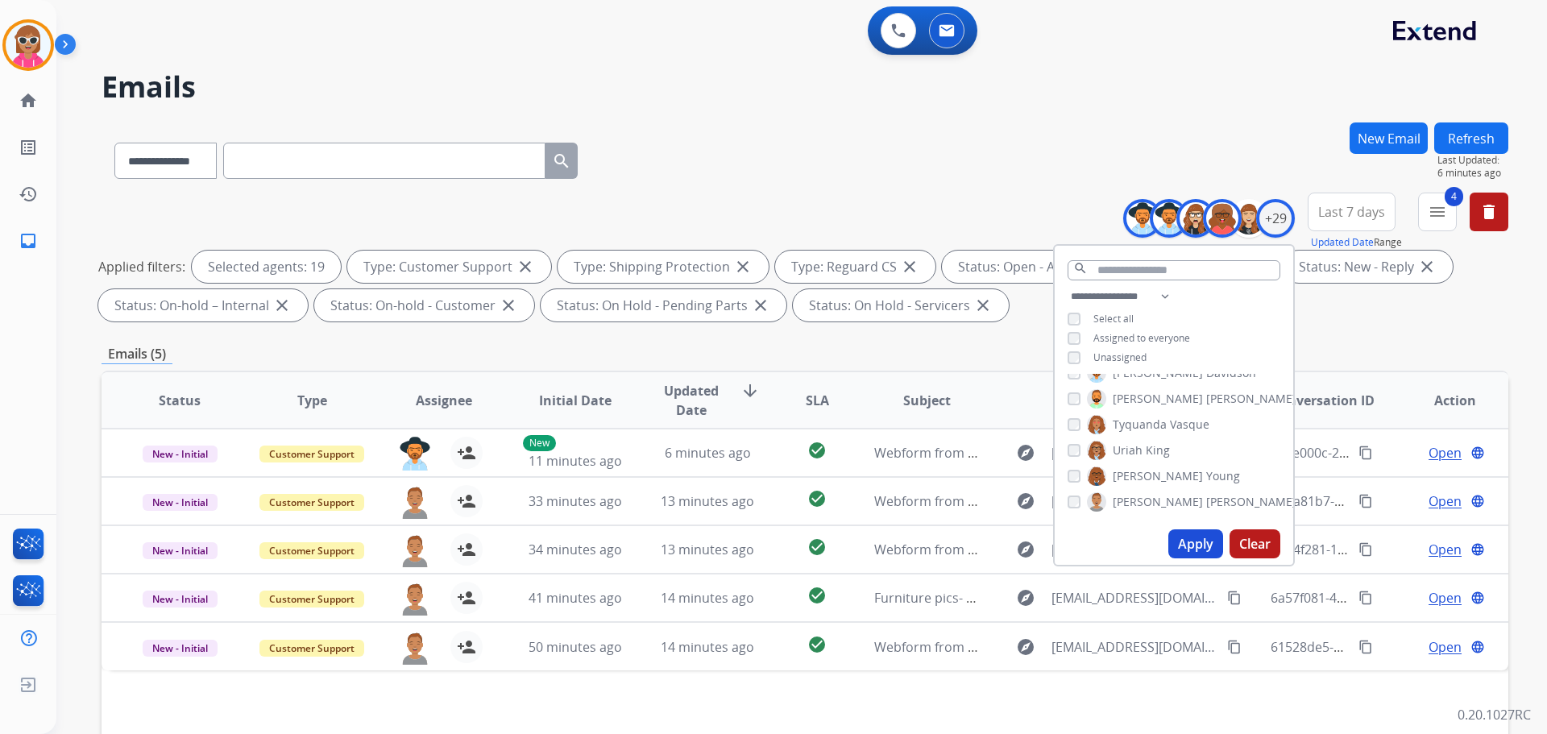
click at [1132, 420] on span "Tyquanda" at bounding box center [1140, 425] width 54 height 16
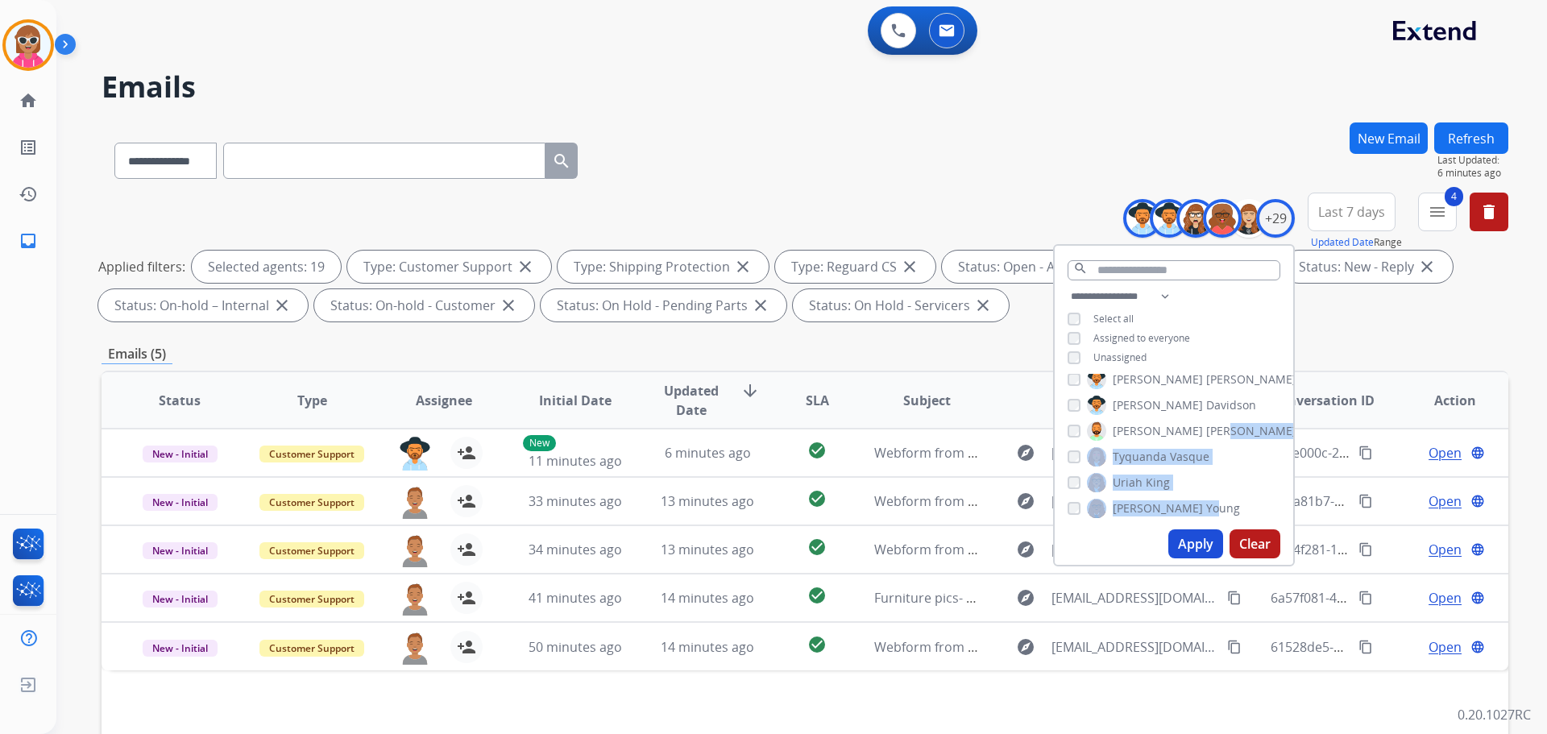
drag, startPoint x: 1165, startPoint y: 521, endPoint x: 1161, endPoint y: 496, distance: 25.3
click at [1161, 504] on div "[PERSON_NAME] [PERSON_NAME] [PERSON_NAME] [PERSON_NAME] [PERSON_NAME] [PERSON_N…" at bounding box center [1174, 448] width 239 height 149
drag, startPoint x: 865, startPoint y: 132, endPoint x: 997, endPoint y: 333, distance: 239.8
click at [882, 122] on div "**********" at bounding box center [805, 157] width 1407 height 70
